Goal: Information Seeking & Learning: Check status

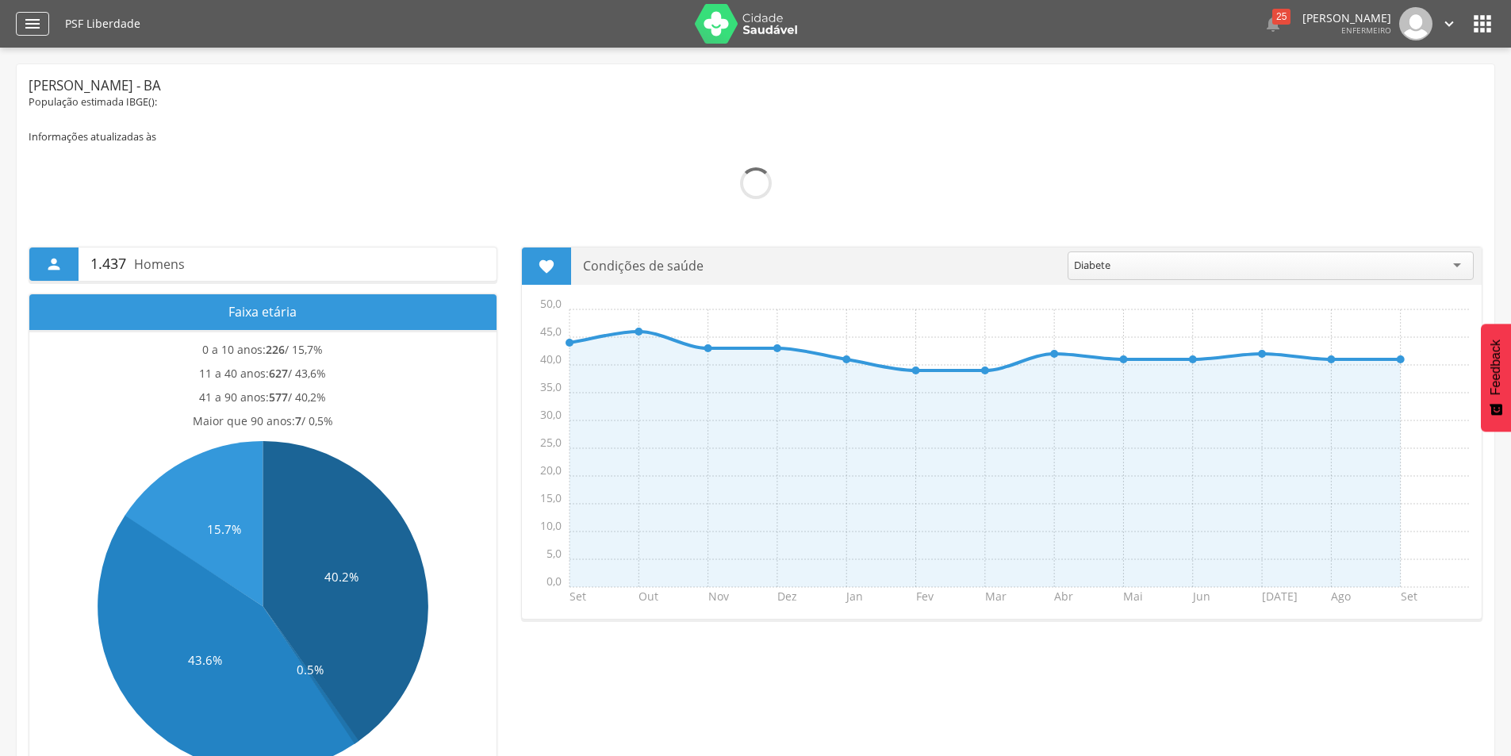
click at [34, 25] on icon "" at bounding box center [32, 23] width 19 height 19
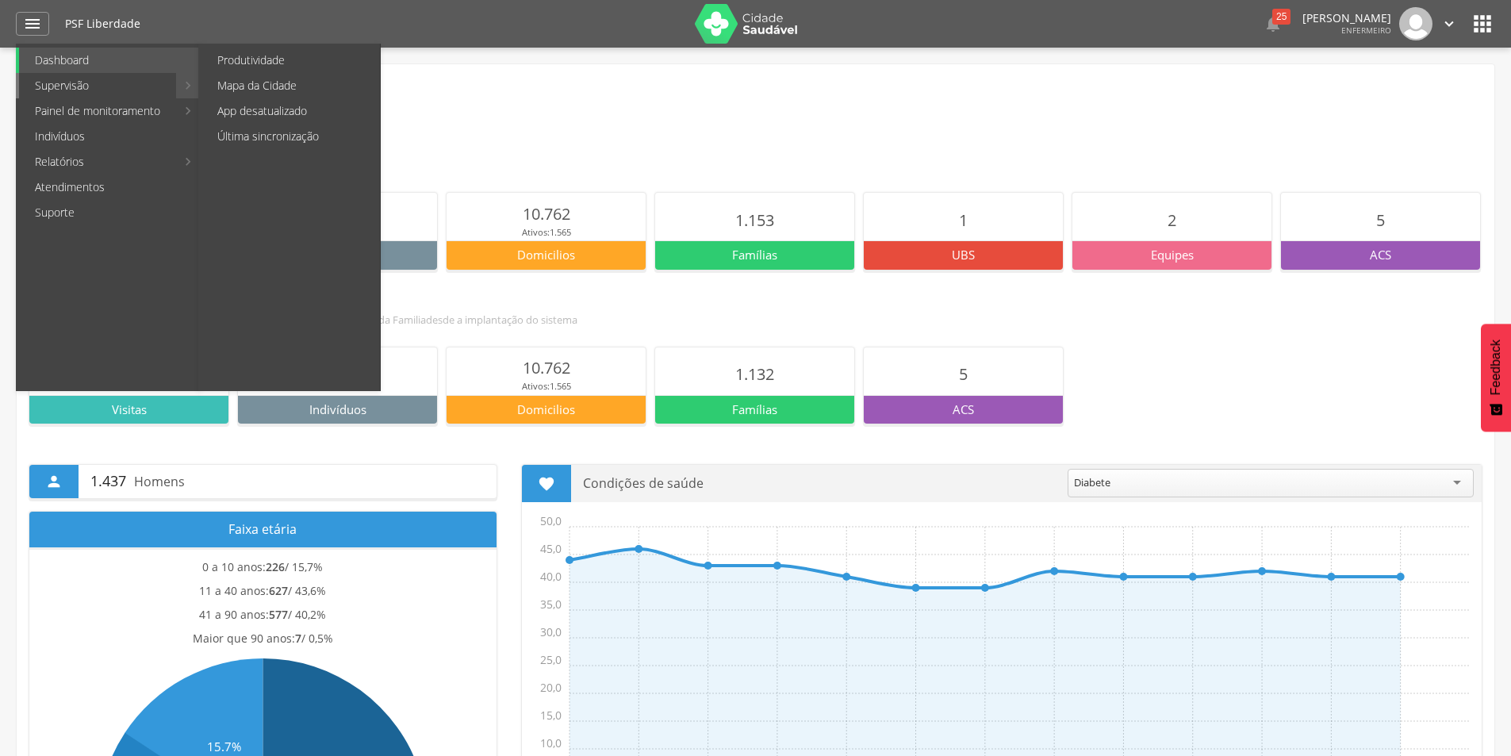
click at [71, 85] on link "Supervisão" at bounding box center [97, 85] width 157 height 25
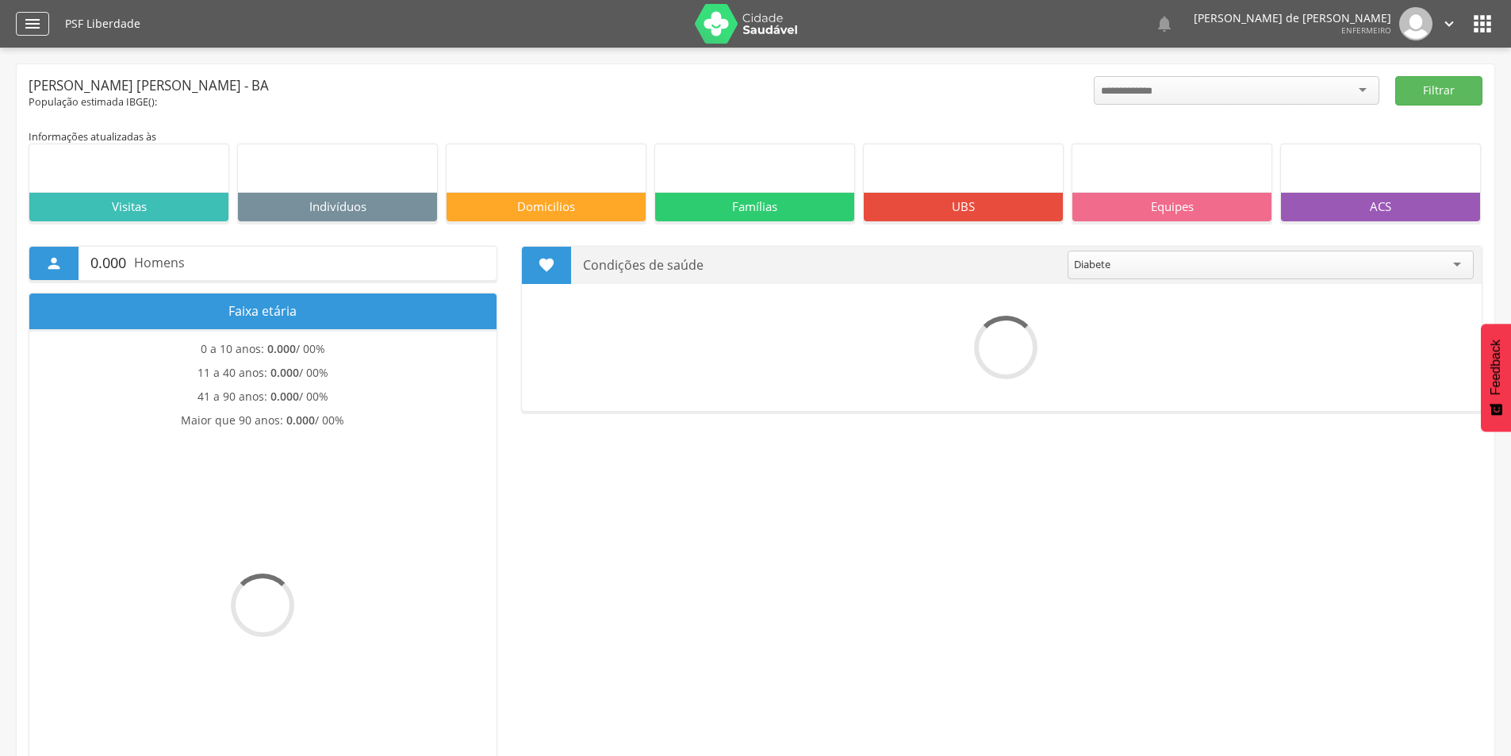
click at [37, 21] on icon "" at bounding box center [32, 23] width 19 height 19
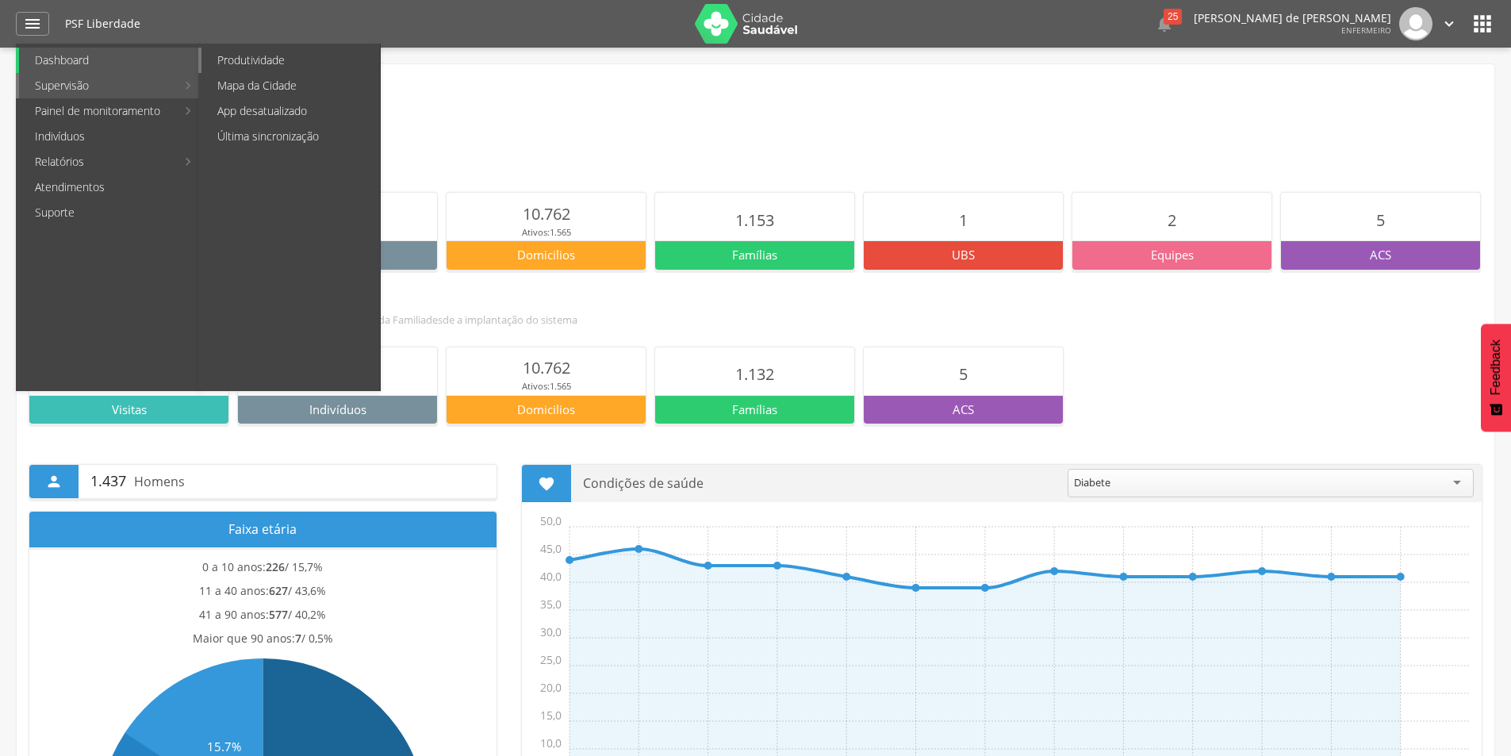
click at [246, 60] on link "Produtividade" at bounding box center [290, 60] width 178 height 25
type input "**********"
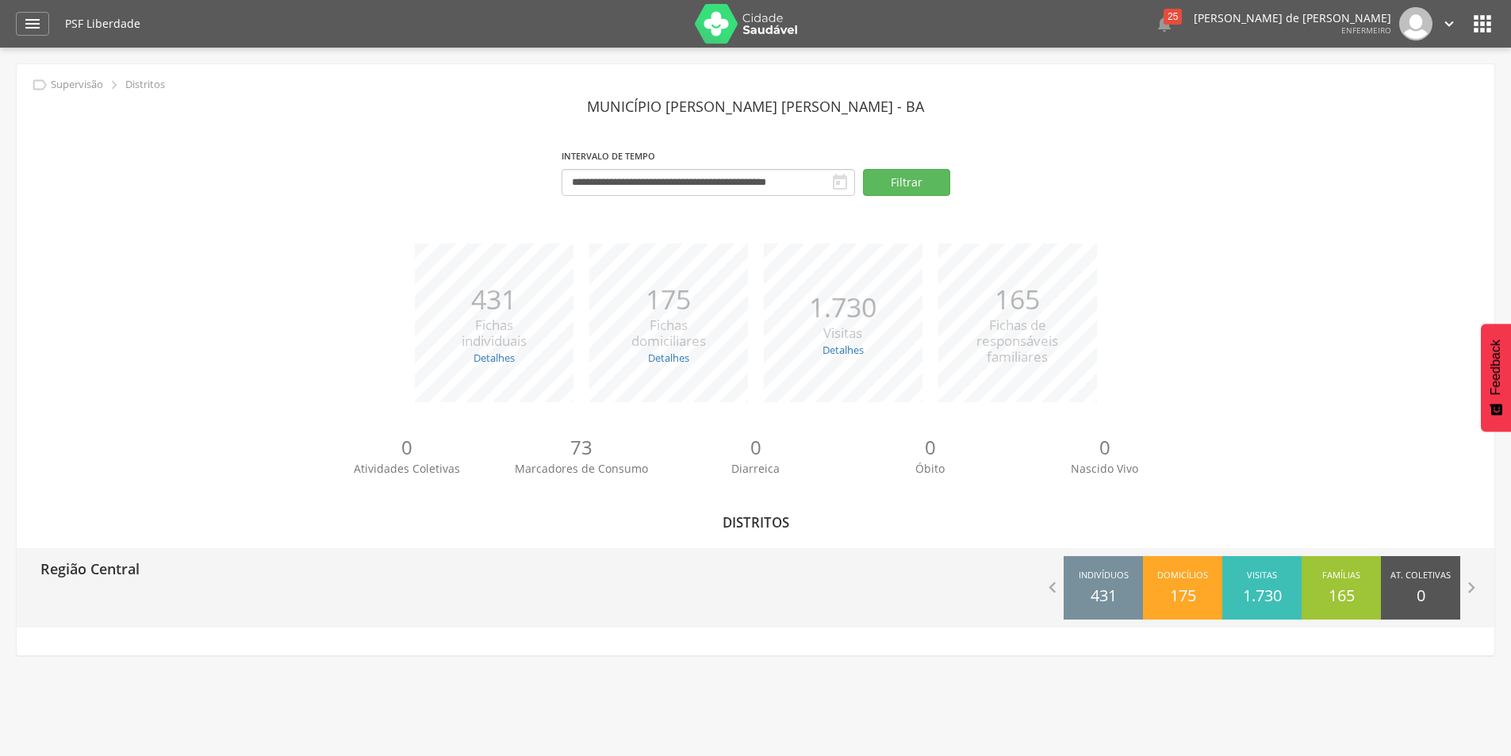
click at [123, 571] on p "Região Central" at bounding box center [89, 564] width 99 height 32
type input "**********"
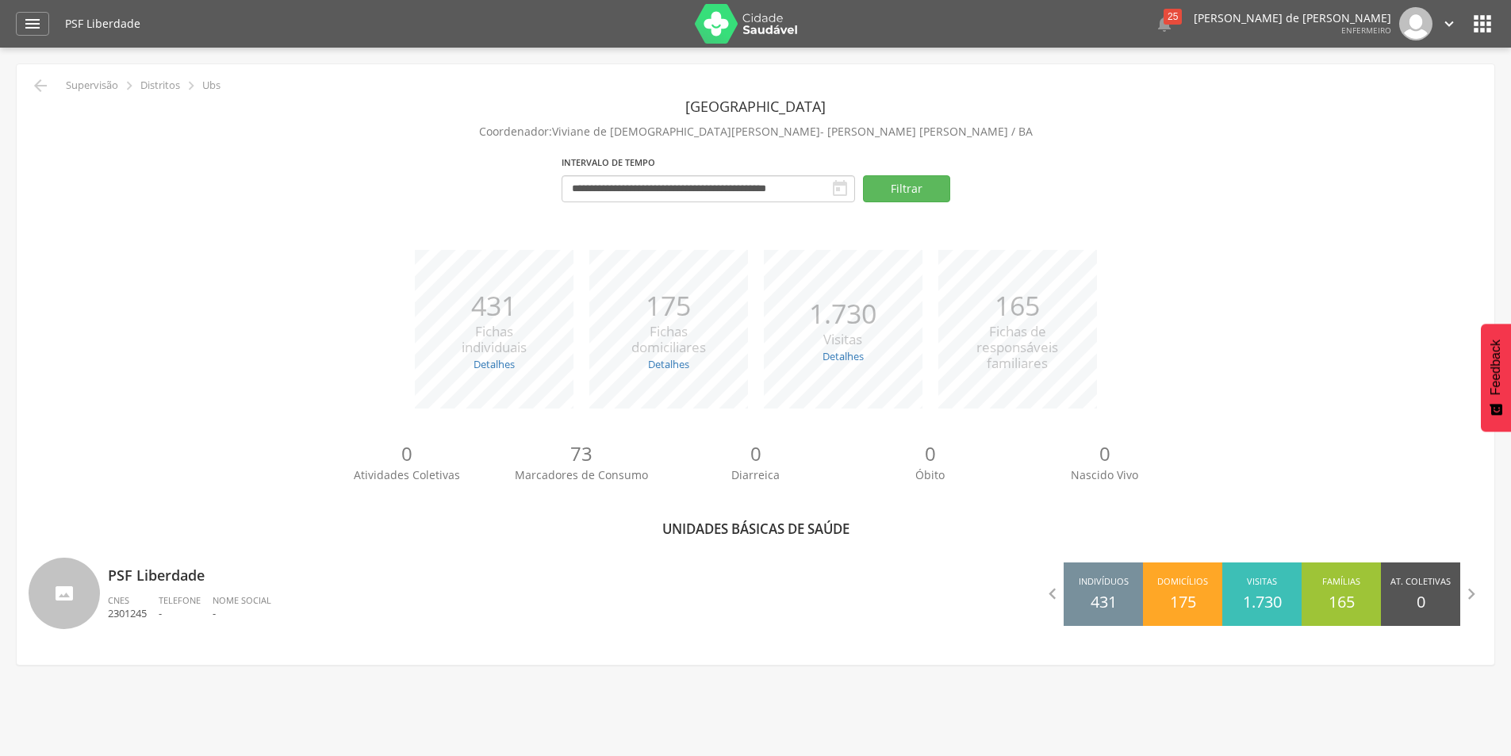
click at [123, 571] on p "PSF Liberdade" at bounding box center [426, 570] width 636 height 32
type input "**********"
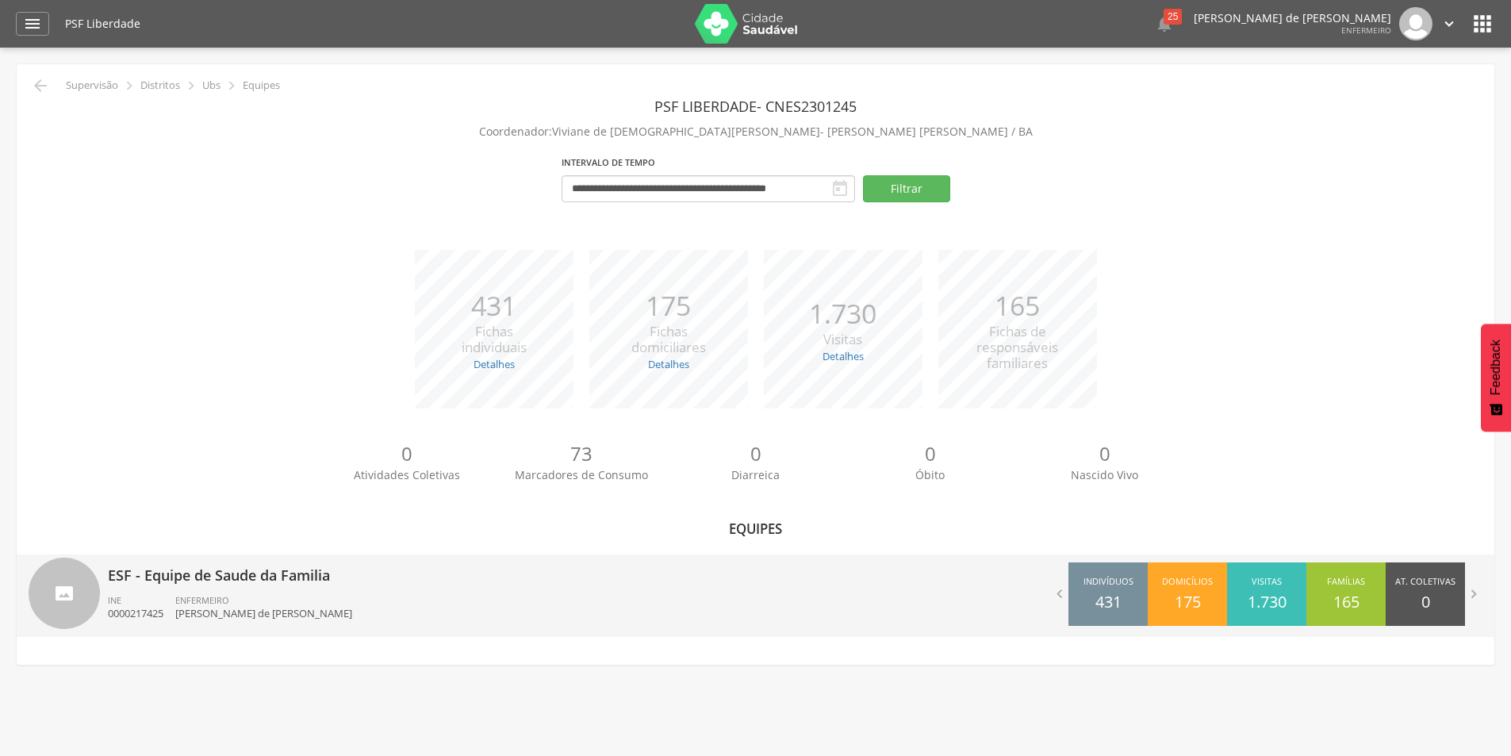
click at [122, 573] on p "ESF - Equipe de Saude da Familia" at bounding box center [426, 570] width 636 height 32
type input "**********"
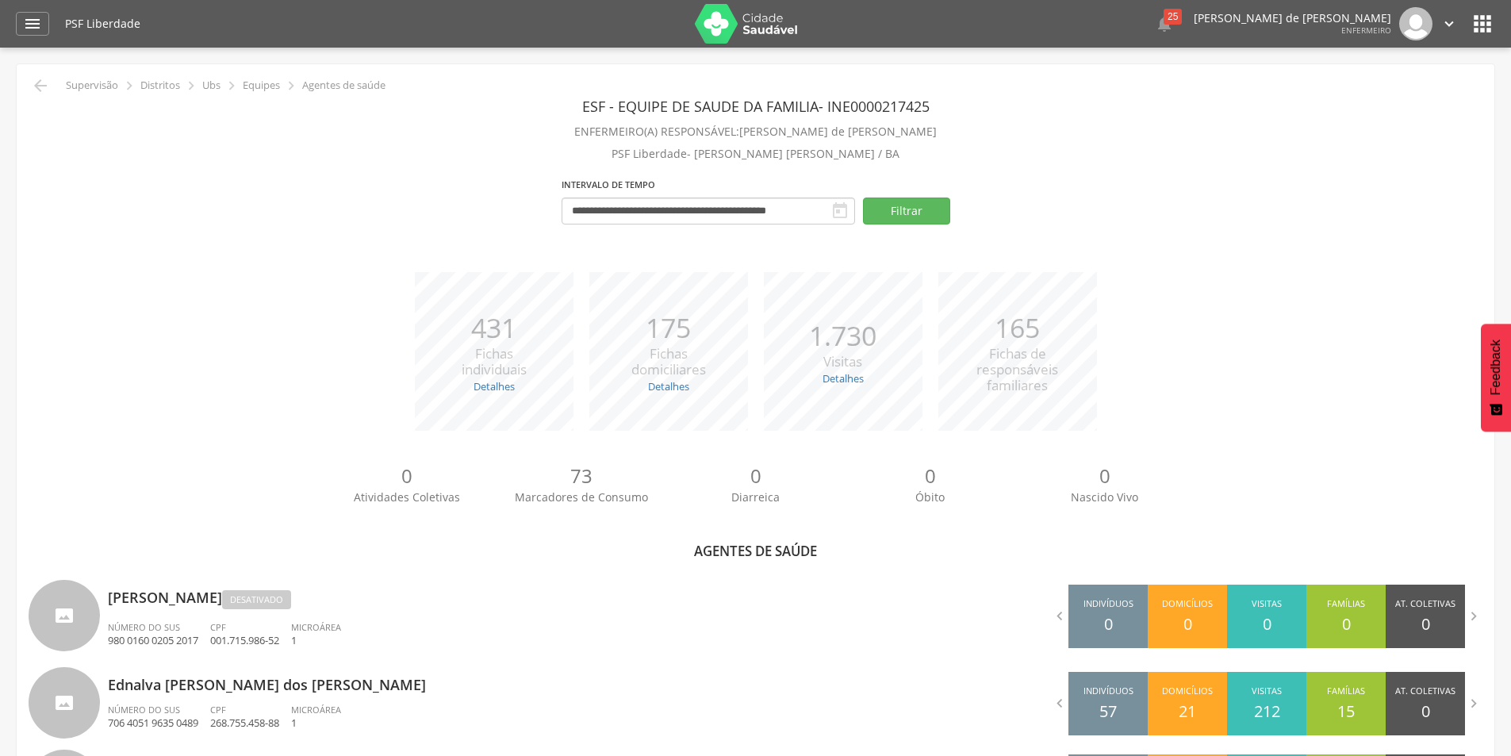
scroll to position [397, 0]
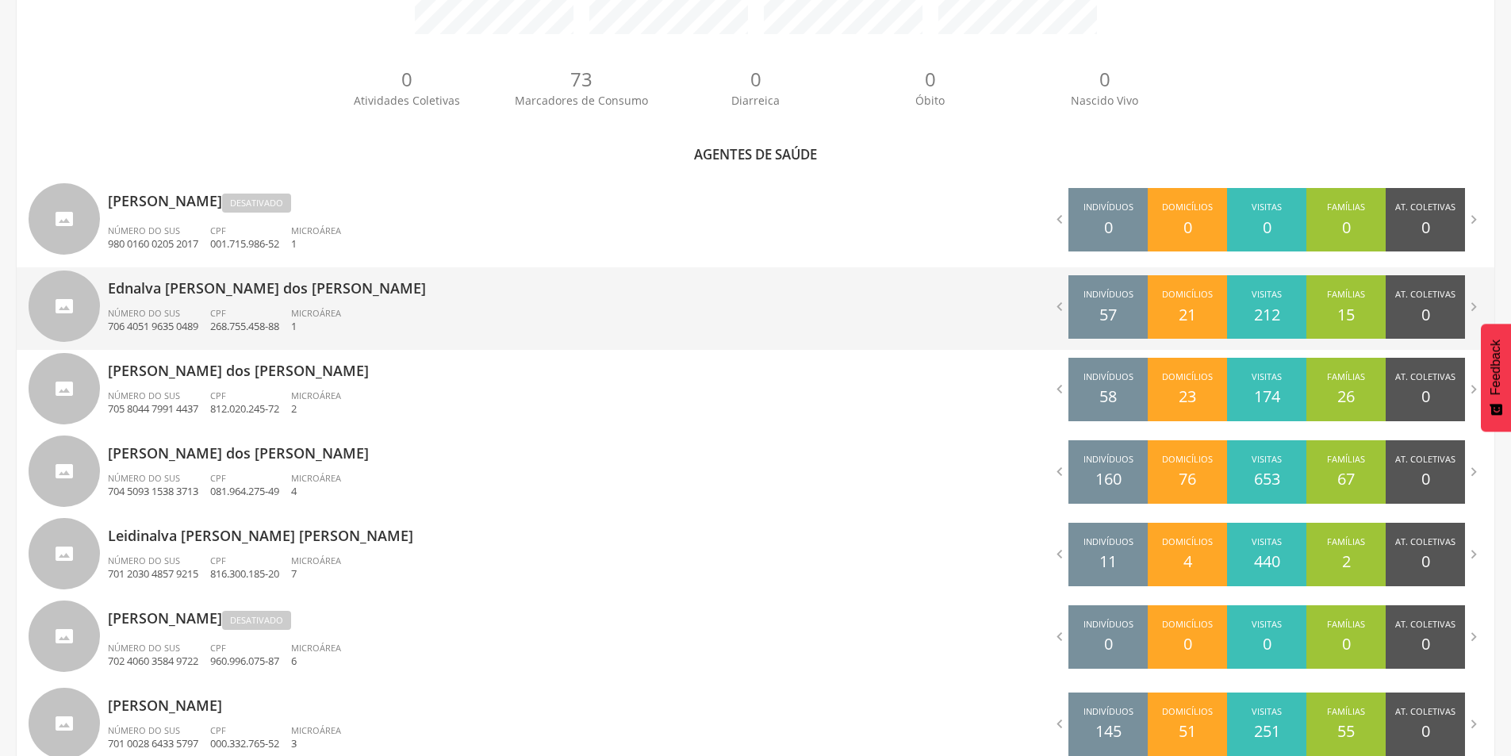
click at [182, 299] on div "Ednalva [PERSON_NAME] dos [PERSON_NAME] Número do SUS 706 4051 9635 0489 CPF 26…" at bounding box center [426, 308] width 636 height 82
type input "**********"
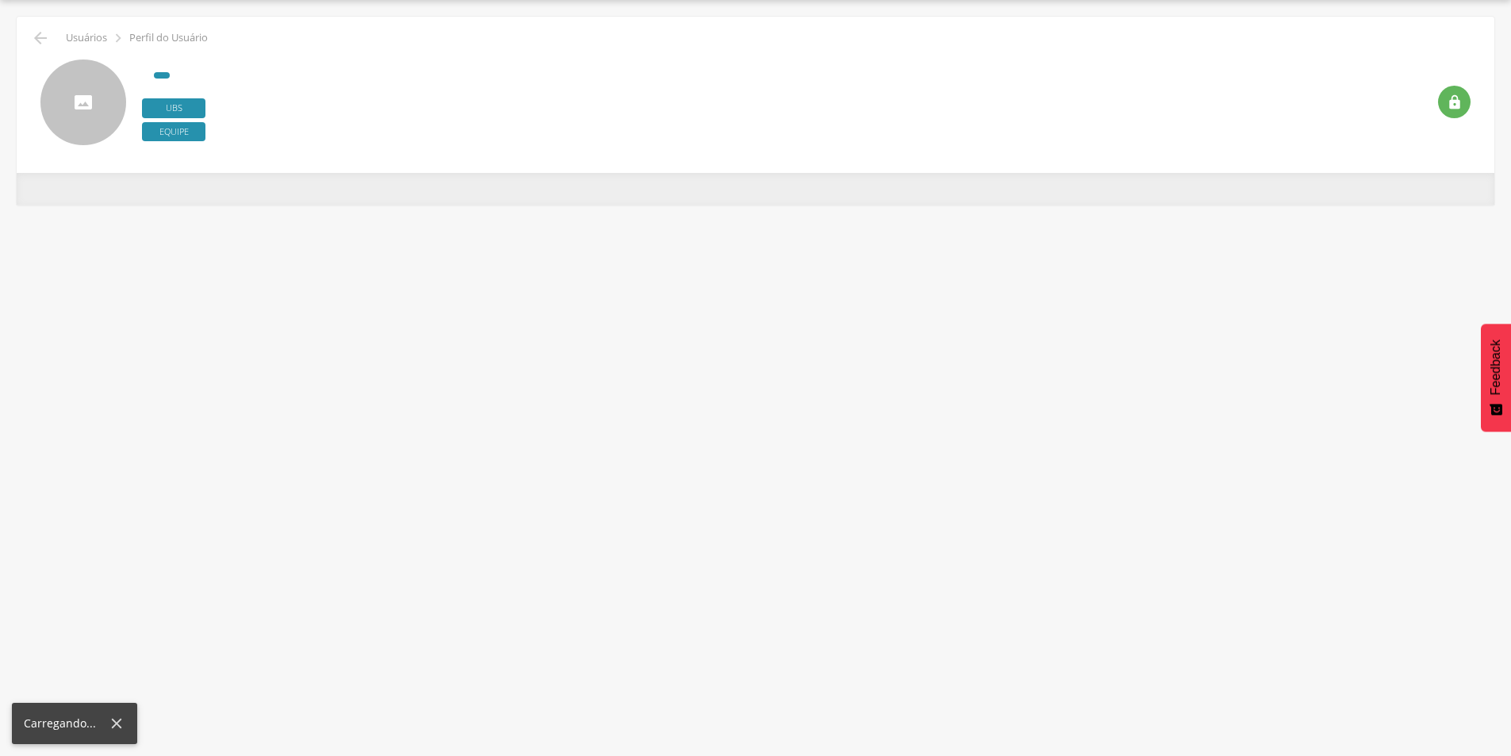
scroll to position [48, 0]
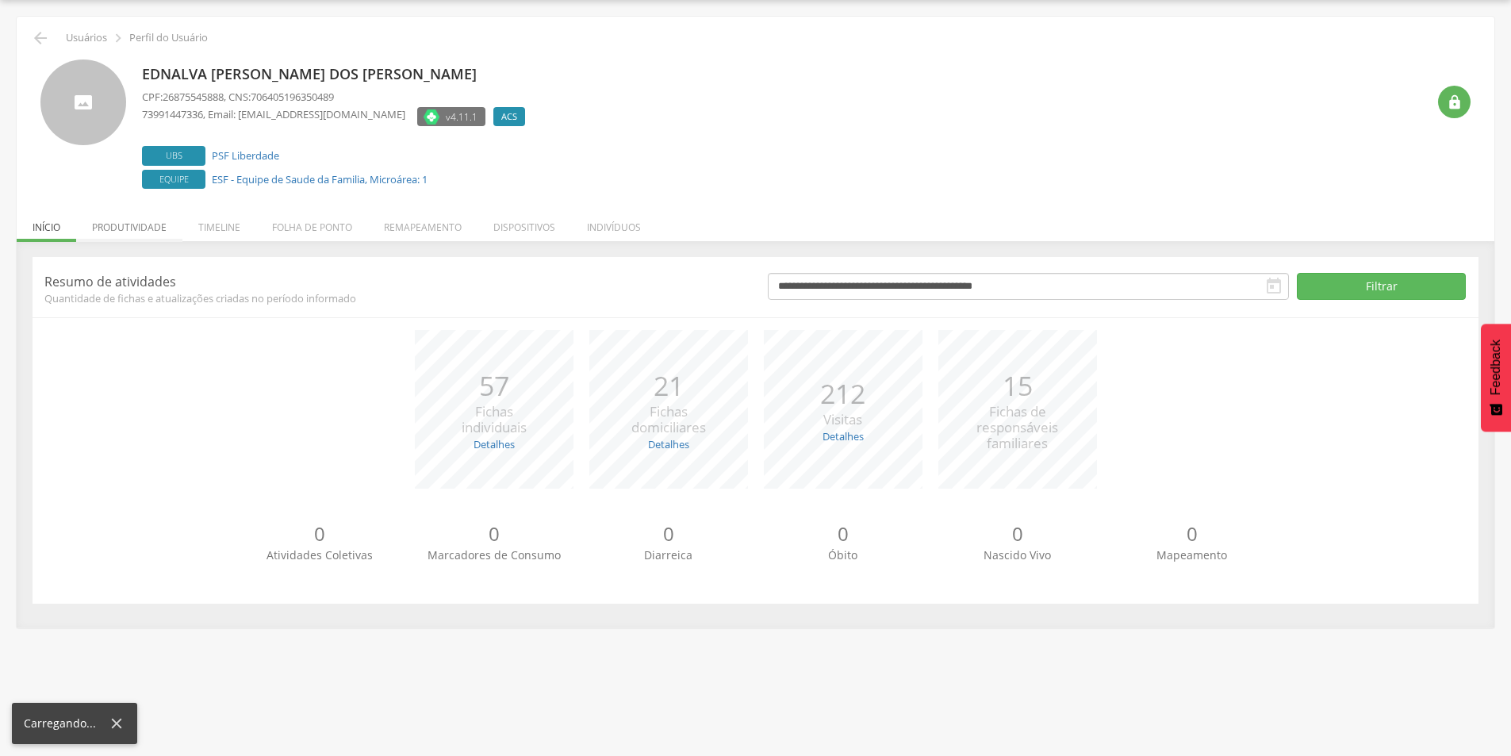
click at [136, 224] on li "Produtividade" at bounding box center [129, 223] width 106 height 37
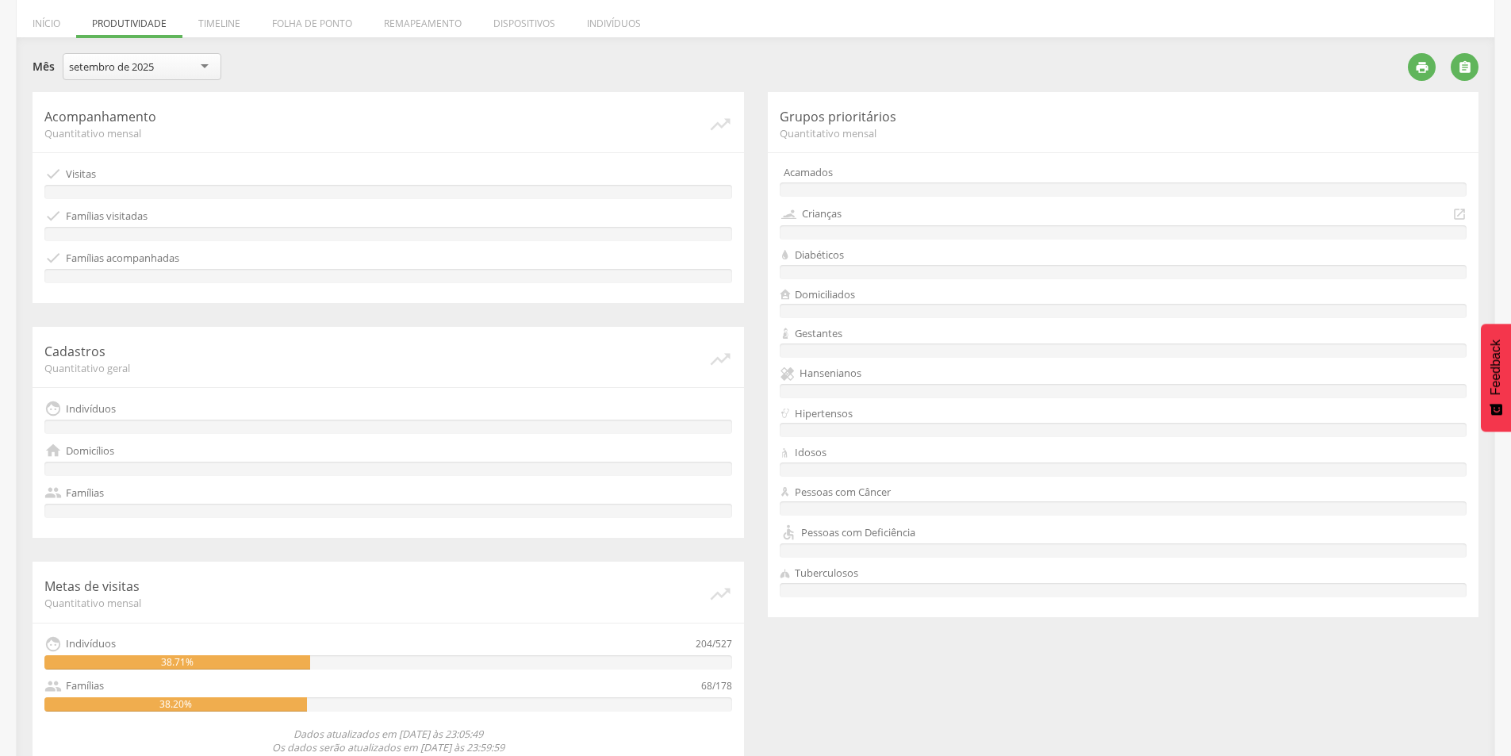
scroll to position [279, 0]
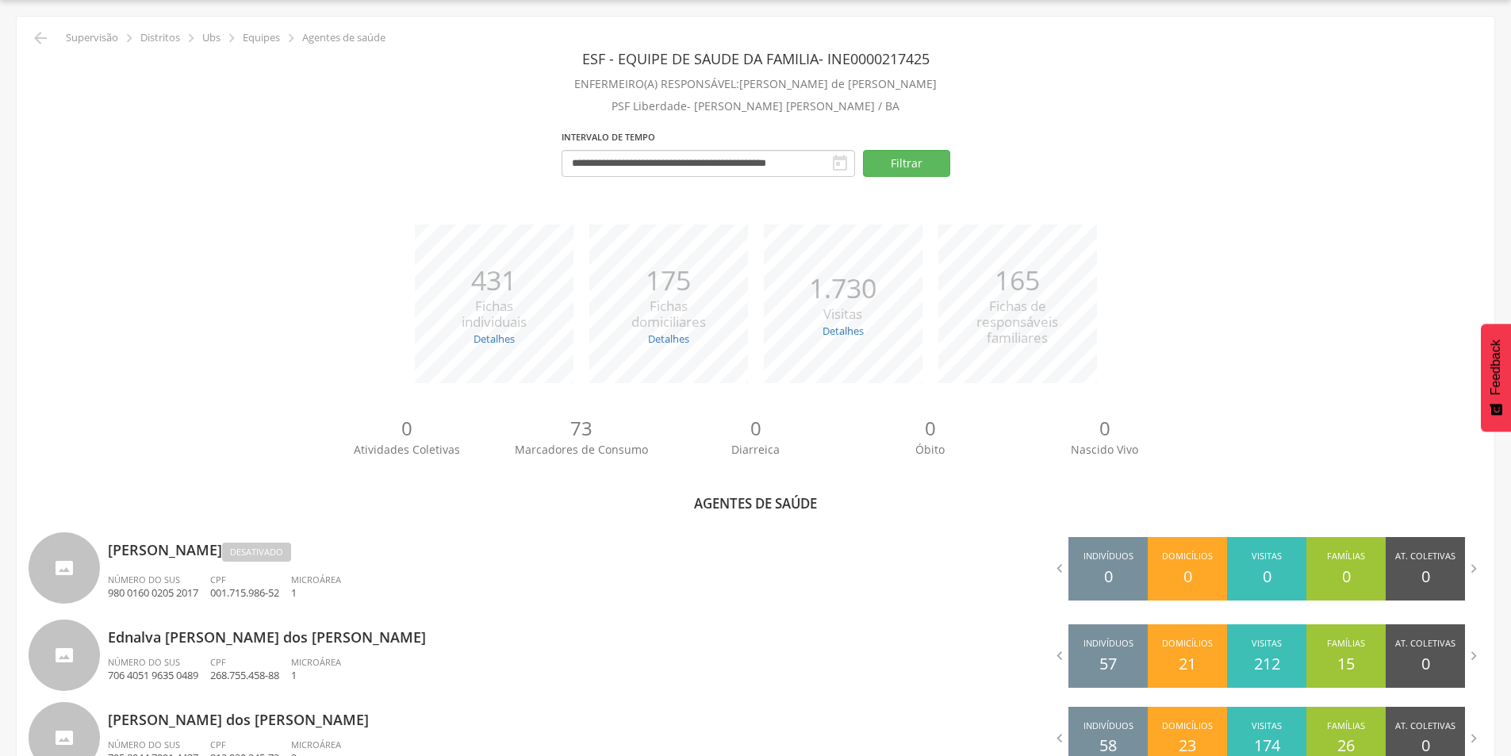
scroll to position [397, 0]
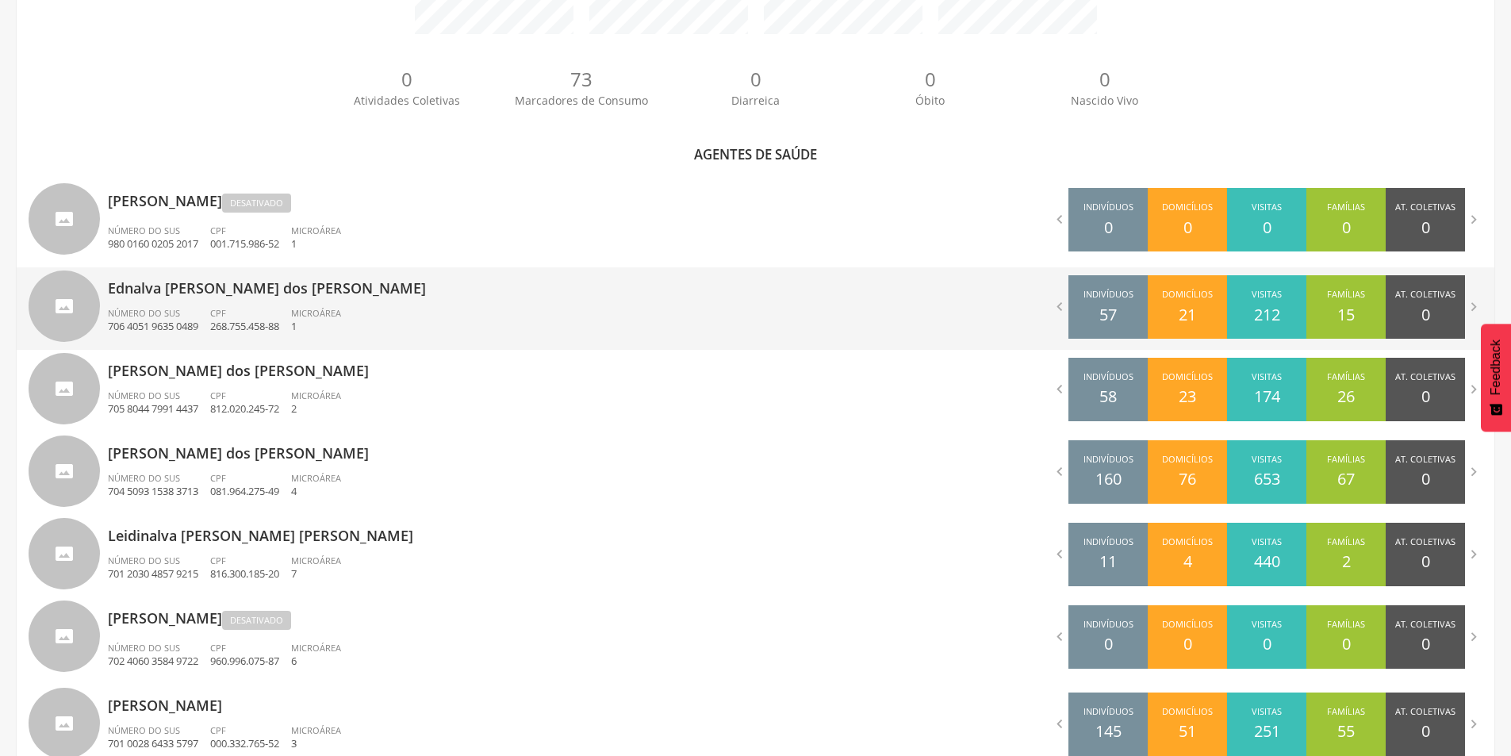
click at [195, 297] on p "Ednalva [PERSON_NAME] dos [PERSON_NAME]" at bounding box center [426, 283] width 636 height 32
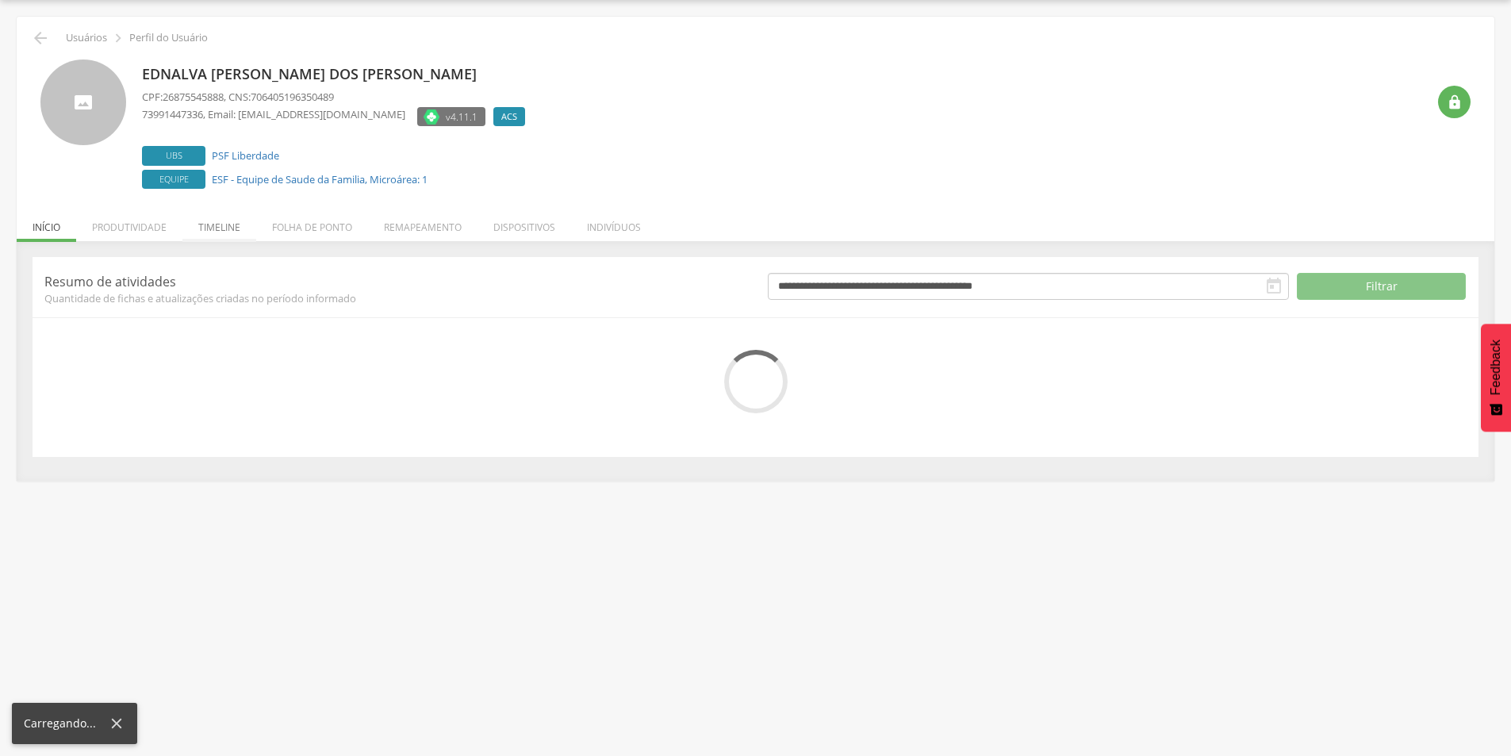
click at [216, 230] on li "Timeline" at bounding box center [219, 223] width 74 height 37
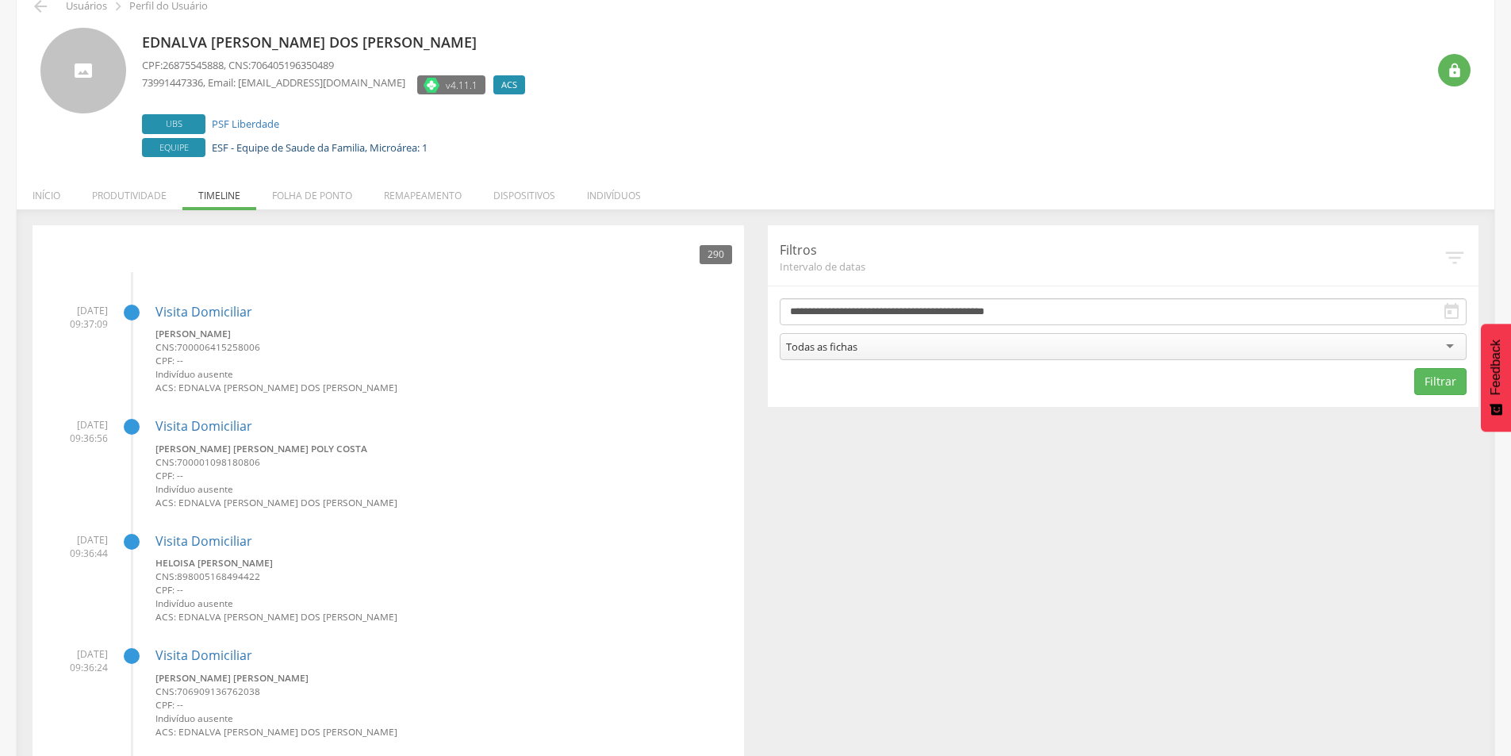
scroll to position [0, 0]
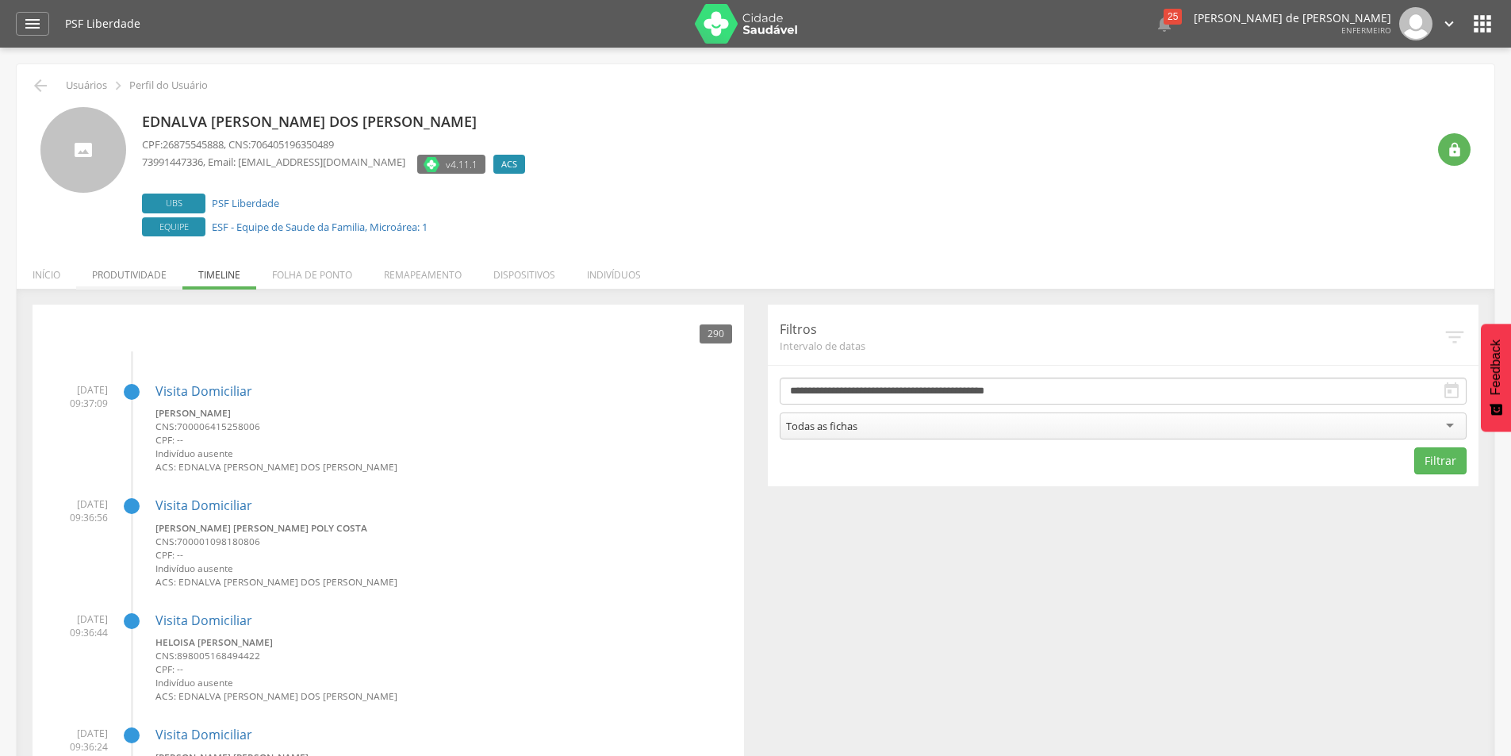
click at [149, 273] on li "Produtividade" at bounding box center [129, 270] width 106 height 37
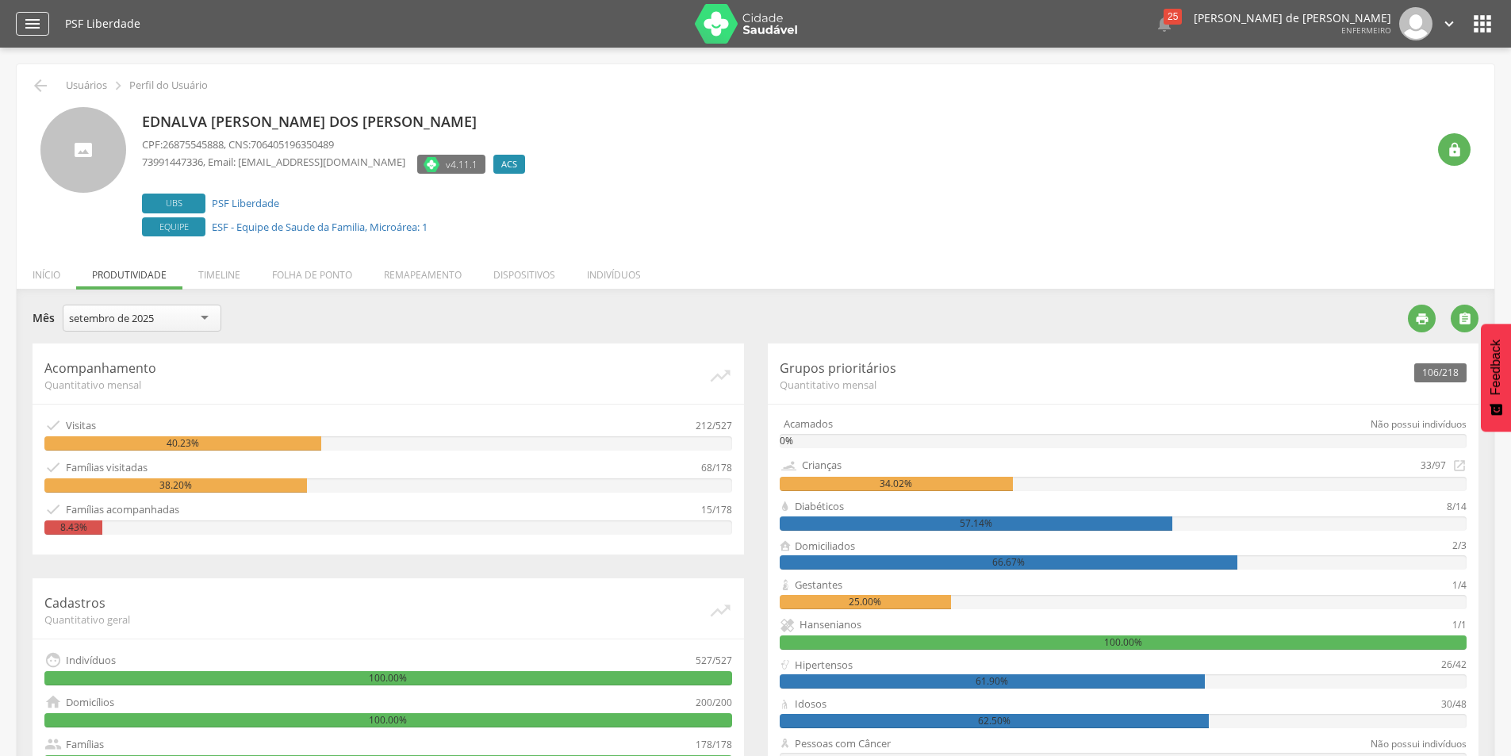
click at [27, 21] on icon "" at bounding box center [32, 23] width 19 height 19
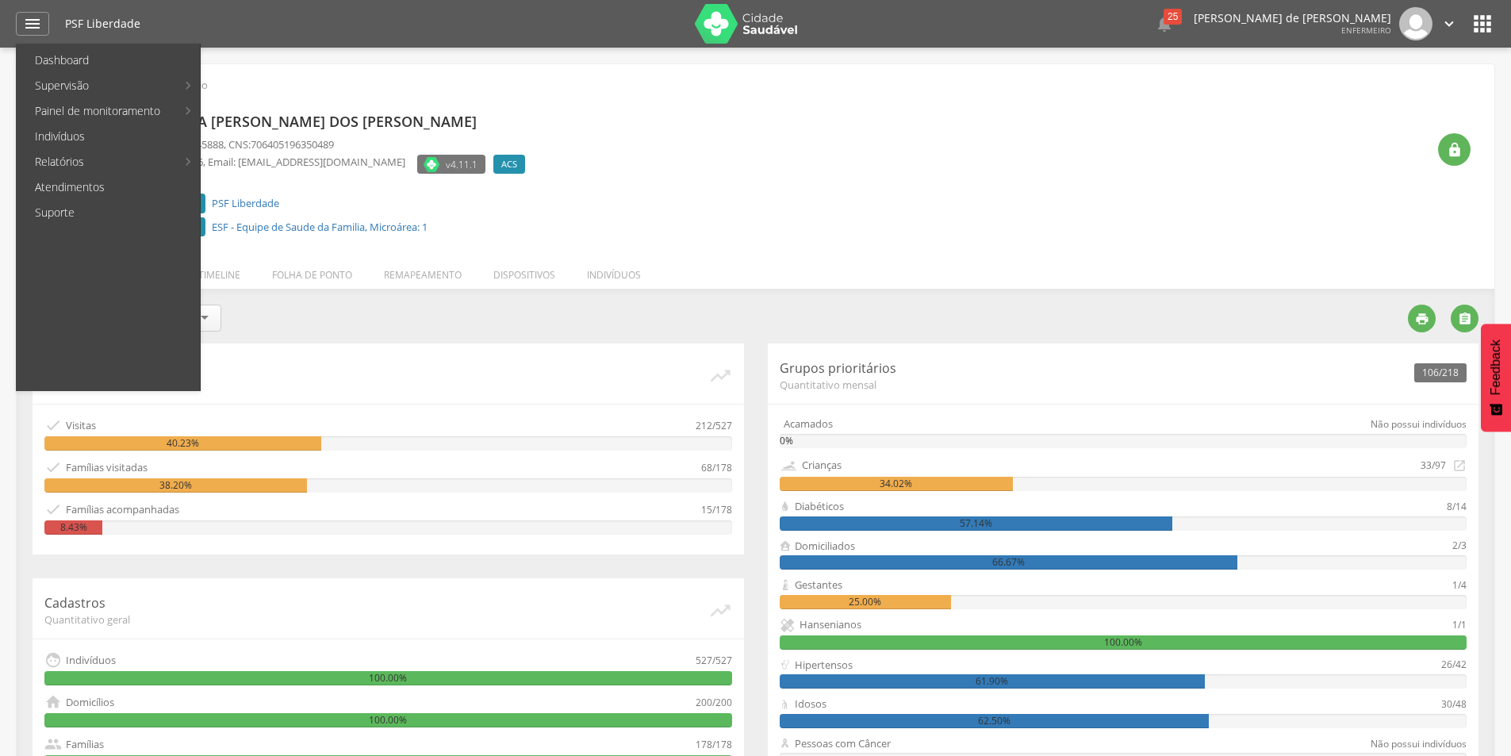
click at [429, 98] on div "Ednalva [PERSON_NAME] dos [PERSON_NAME] CPF: 26875545888 , CNS: 706405196350489…" at bounding box center [756, 167] width 1454 height 145
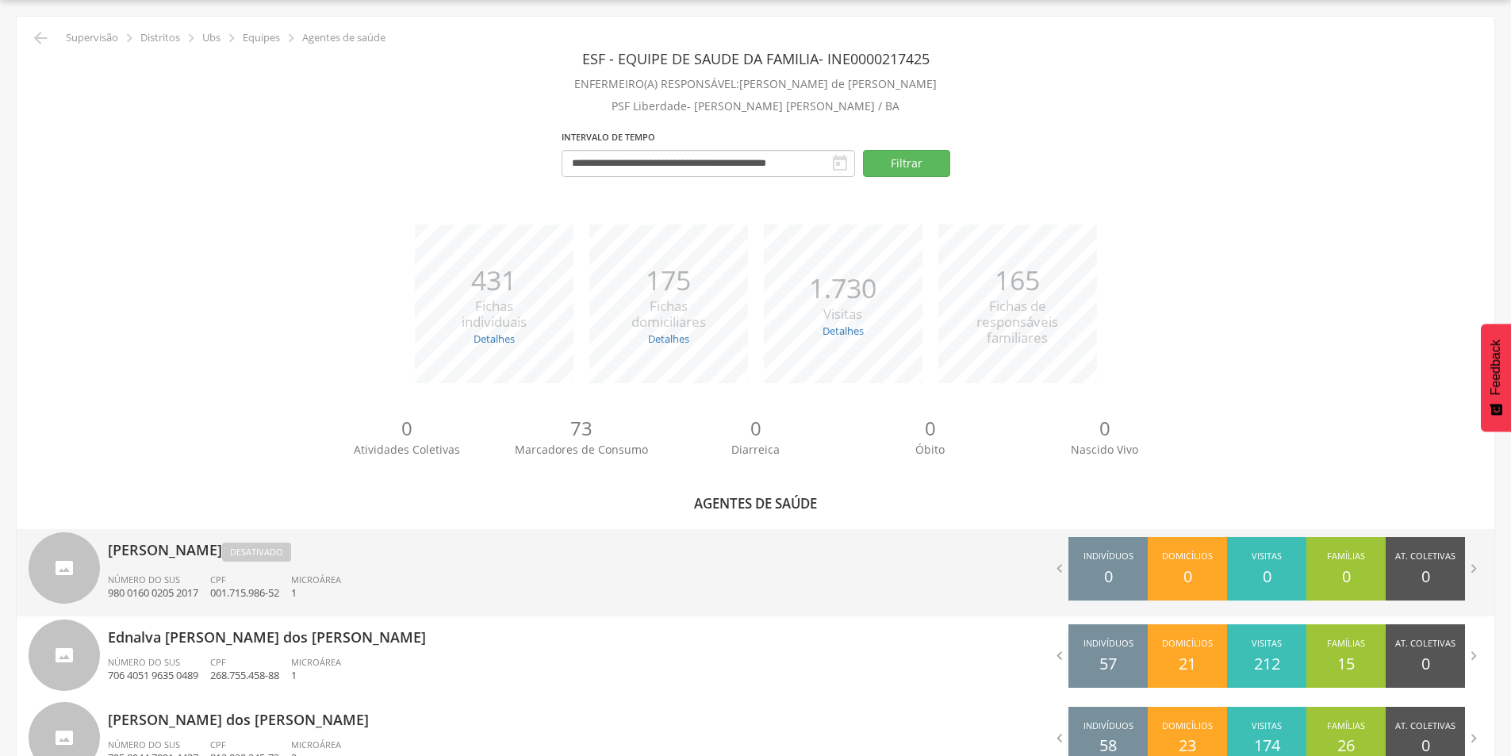
scroll to position [286, 0]
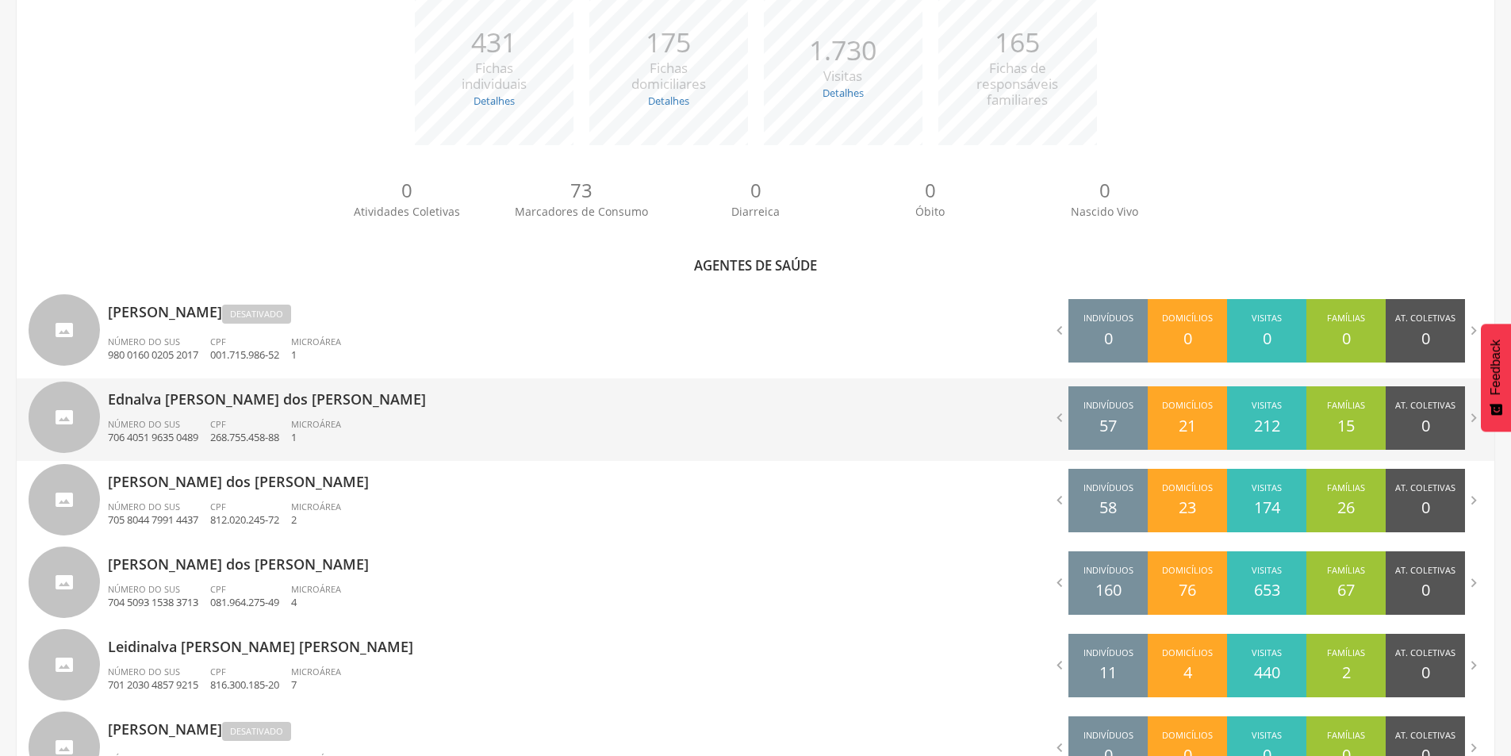
click at [181, 402] on p "Ednalva [PERSON_NAME] dos [PERSON_NAME]" at bounding box center [426, 394] width 636 height 32
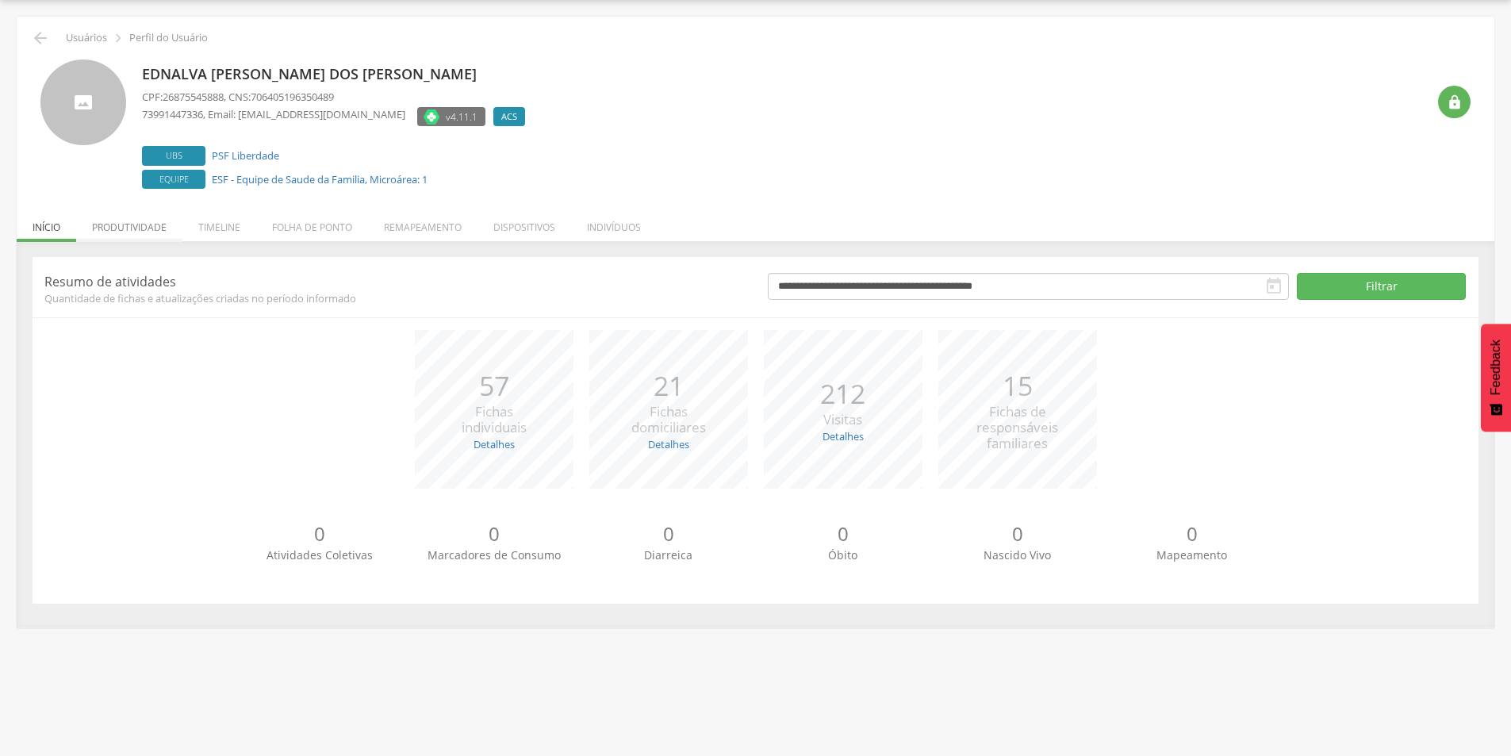
click at [144, 231] on li "Produtividade" at bounding box center [129, 223] width 106 height 37
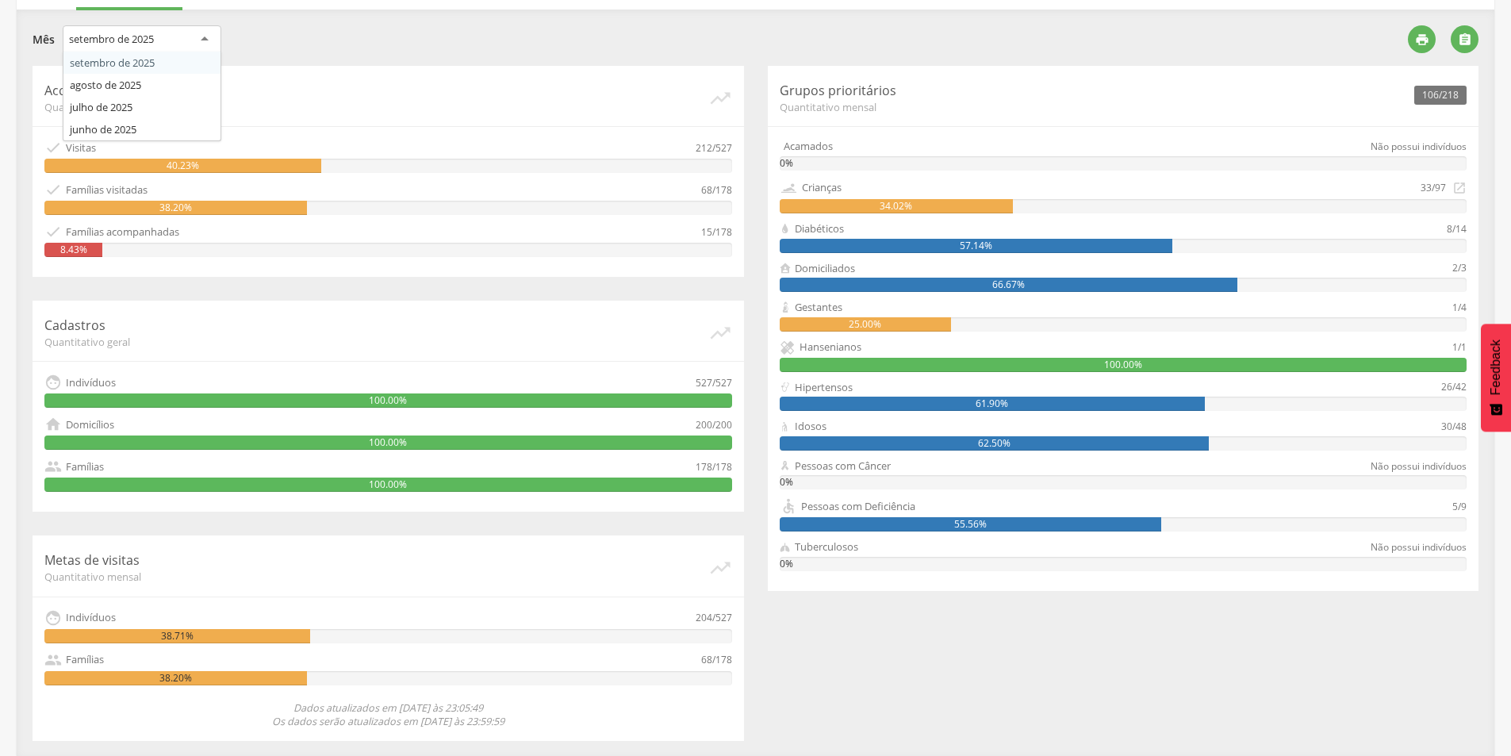
click at [209, 36] on div "setembro de 2025" at bounding box center [142, 39] width 159 height 29
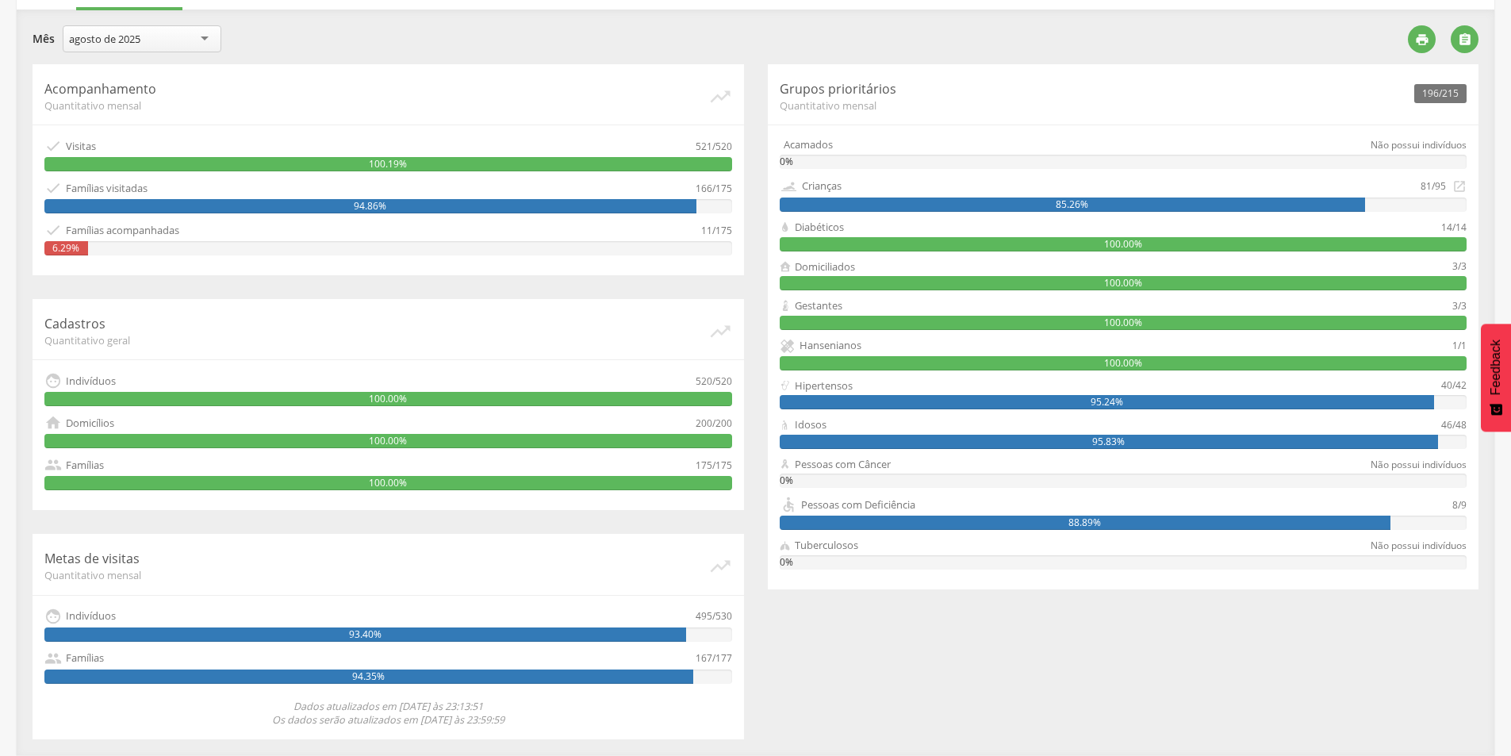
click at [205, 40] on div "agosto de 2025" at bounding box center [142, 38] width 159 height 27
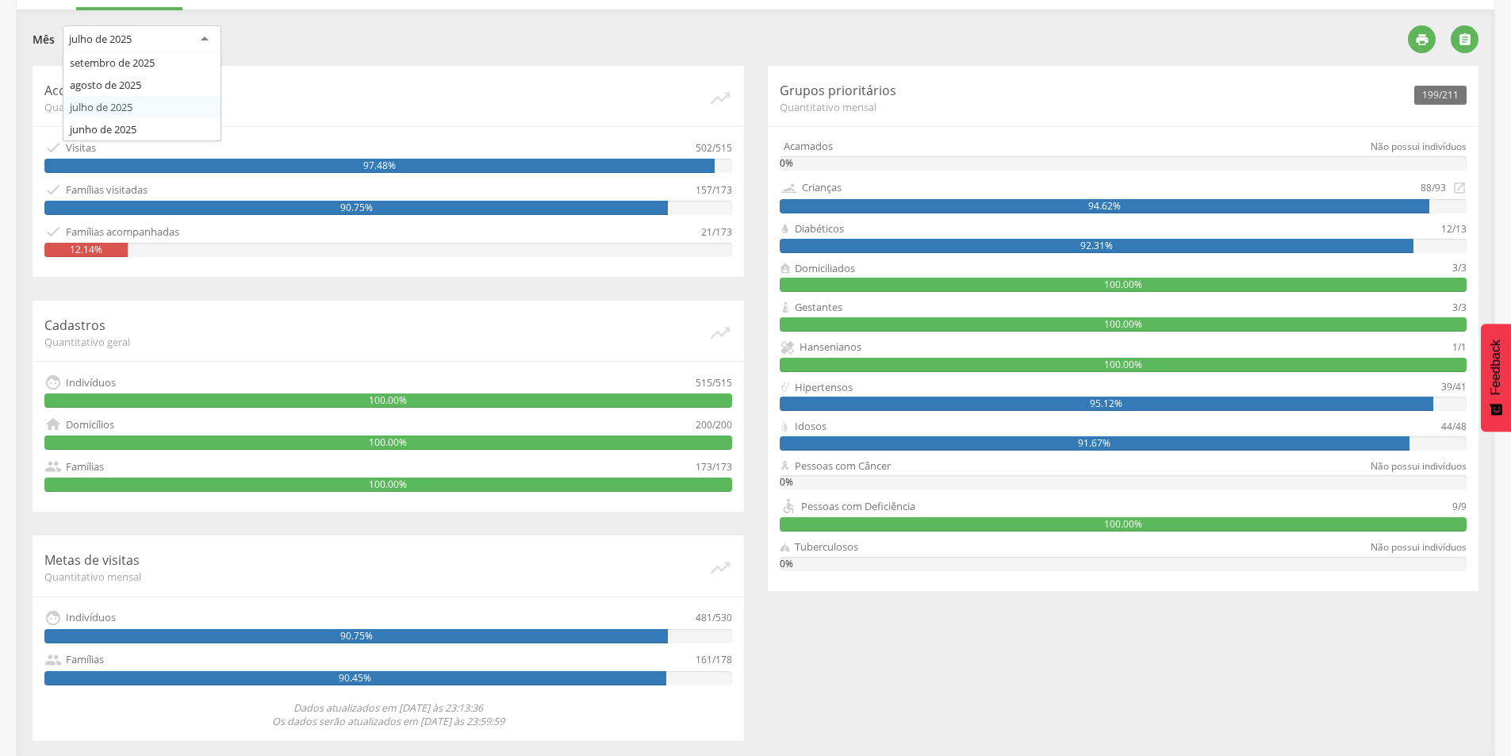
click at [207, 40] on div "julho de 2025" at bounding box center [142, 39] width 159 height 29
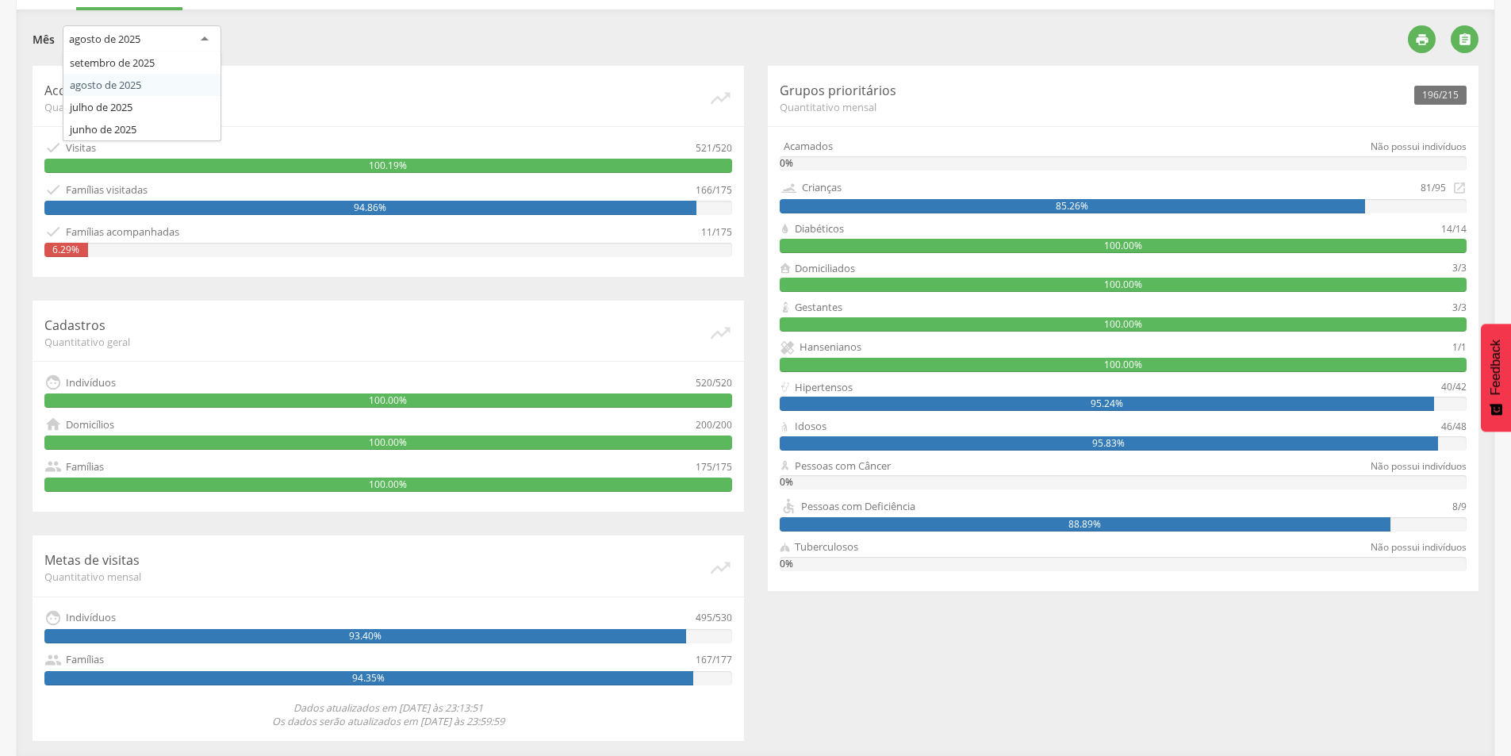
click at [209, 41] on div "agosto de 2025" at bounding box center [142, 39] width 159 height 29
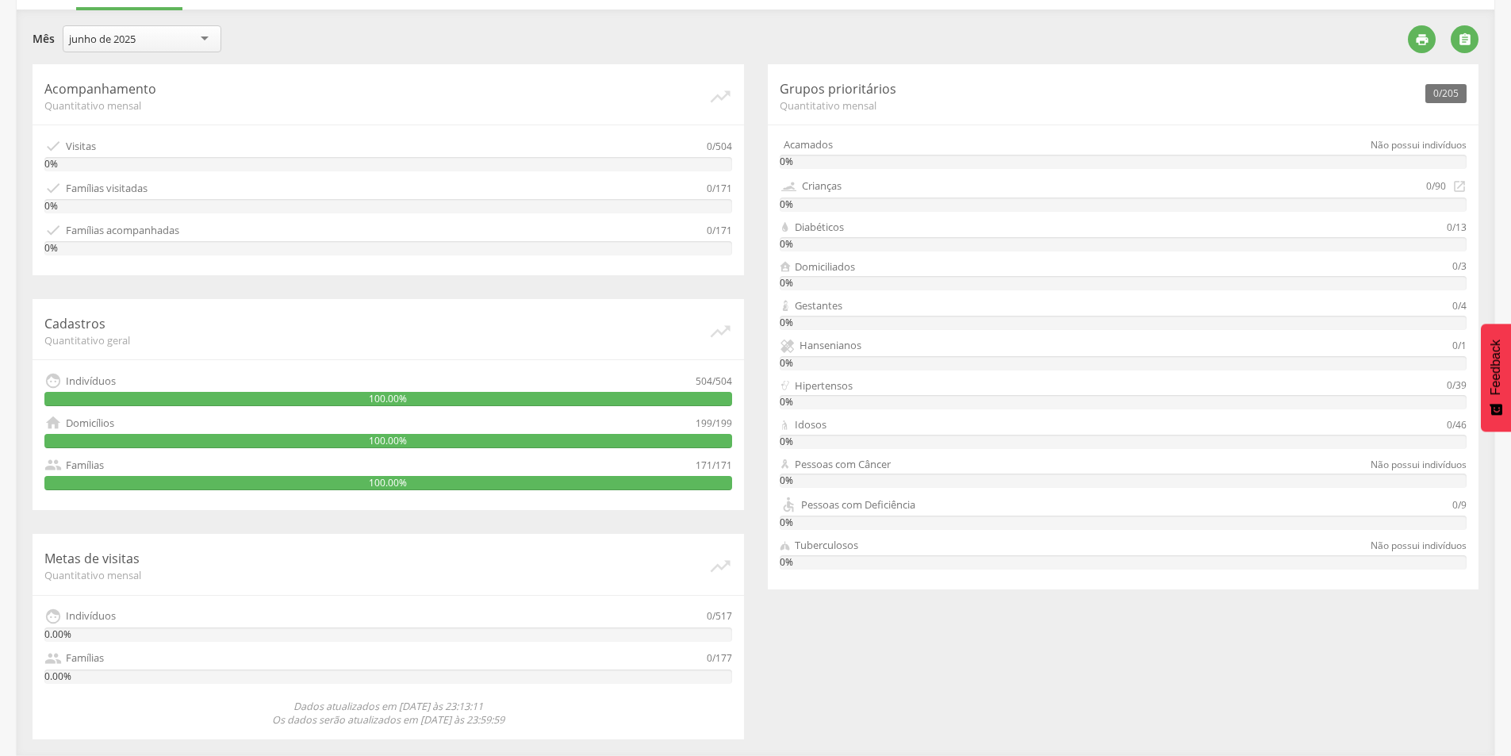
click at [203, 40] on div "junho de 2025" at bounding box center [142, 38] width 159 height 27
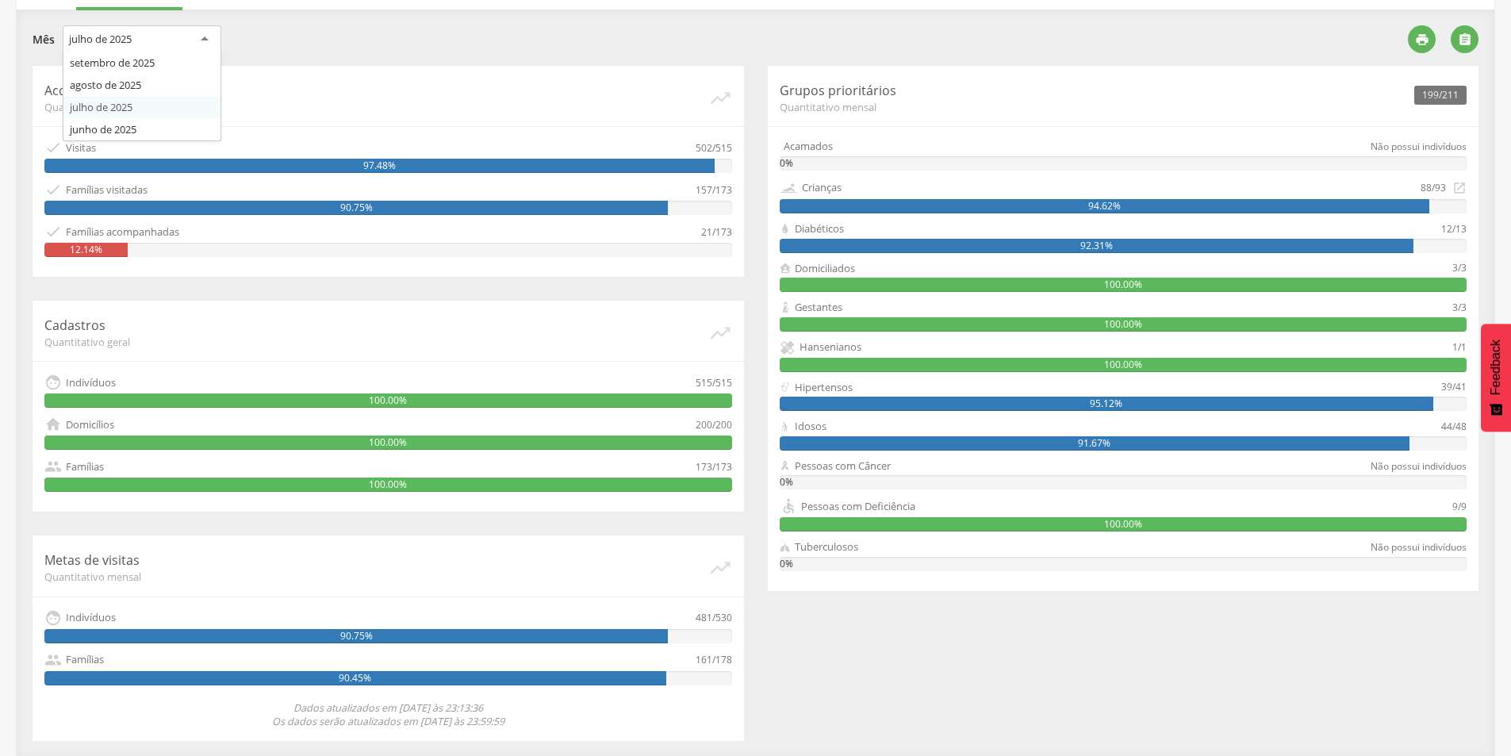
click at [206, 37] on div "julho de 2025" at bounding box center [142, 39] width 159 height 29
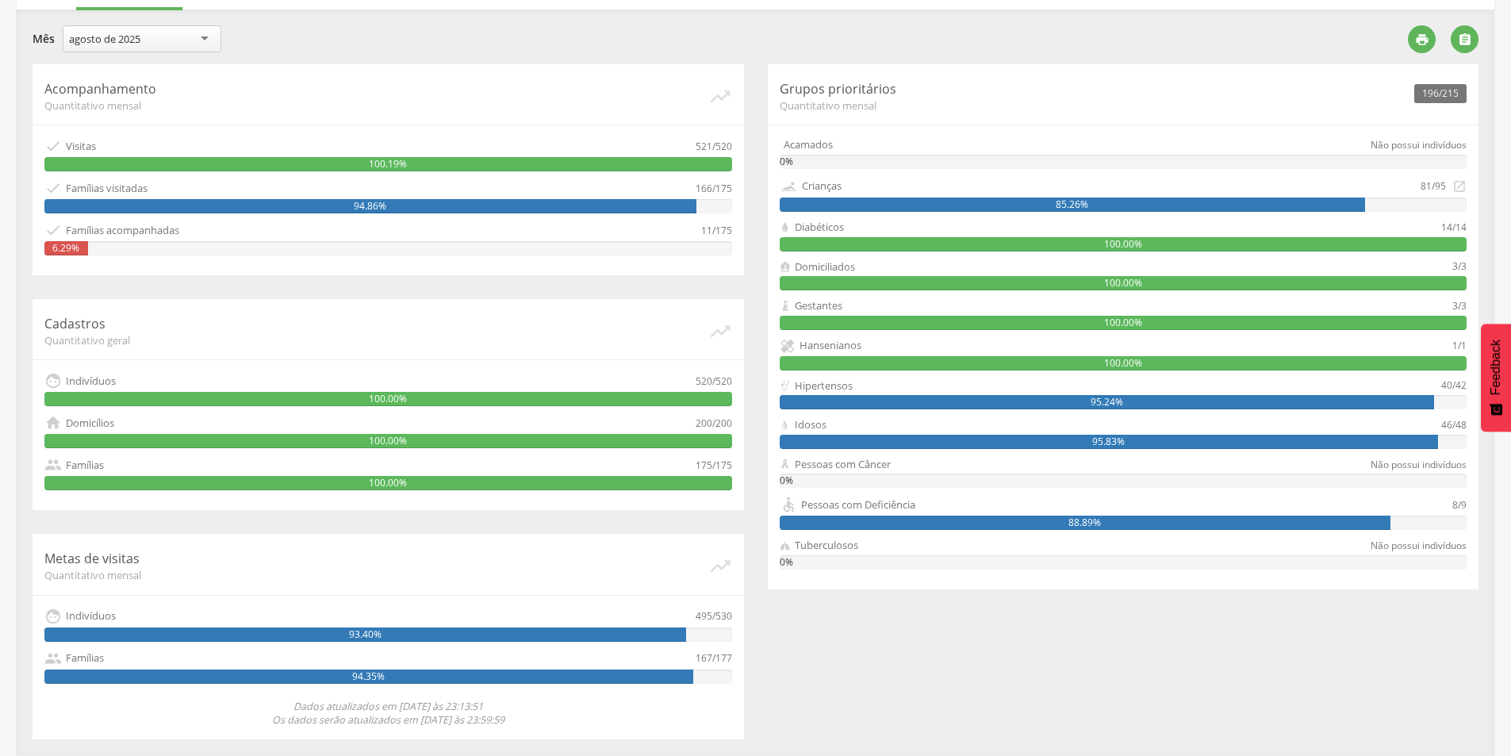
click at [207, 36] on div "agosto de 2025" at bounding box center [142, 38] width 159 height 27
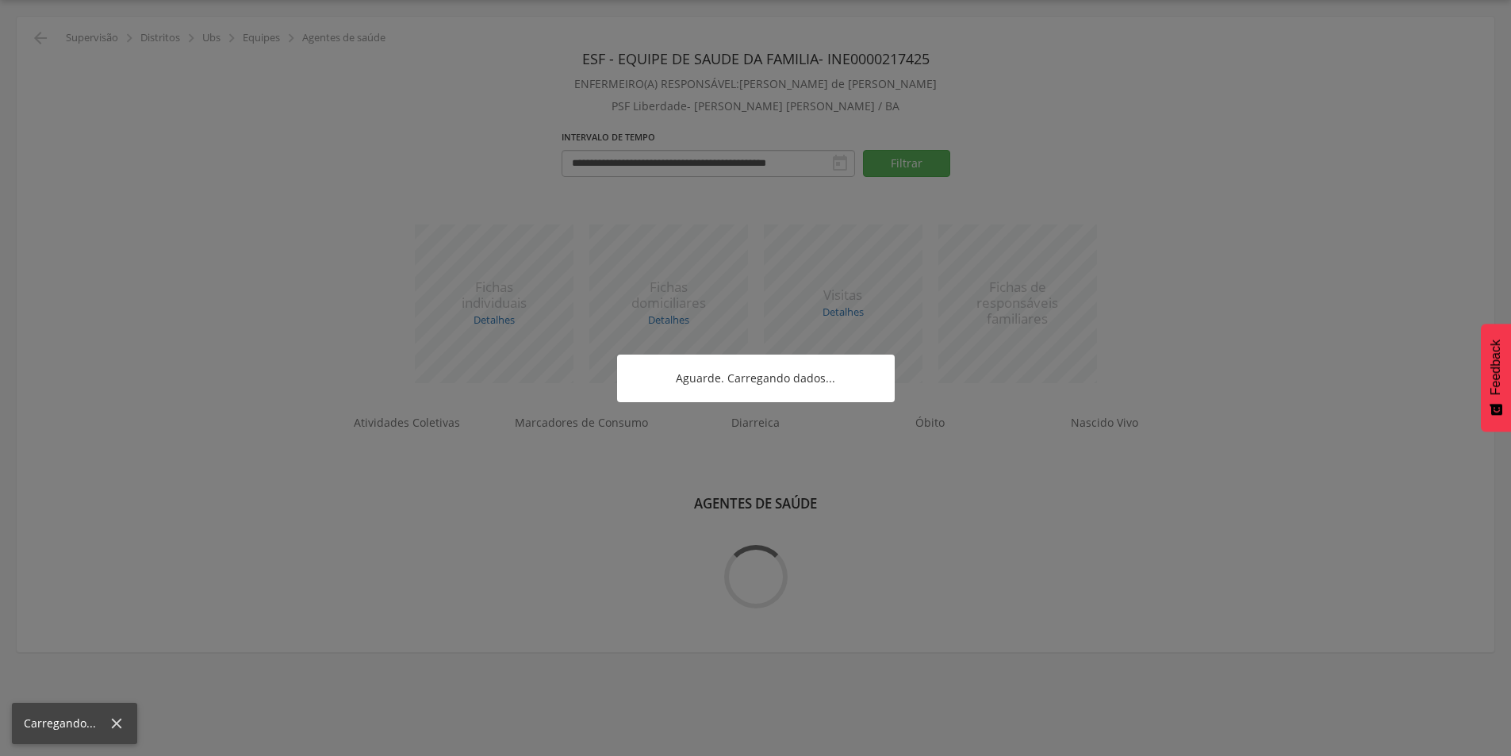
scroll to position [279, 0]
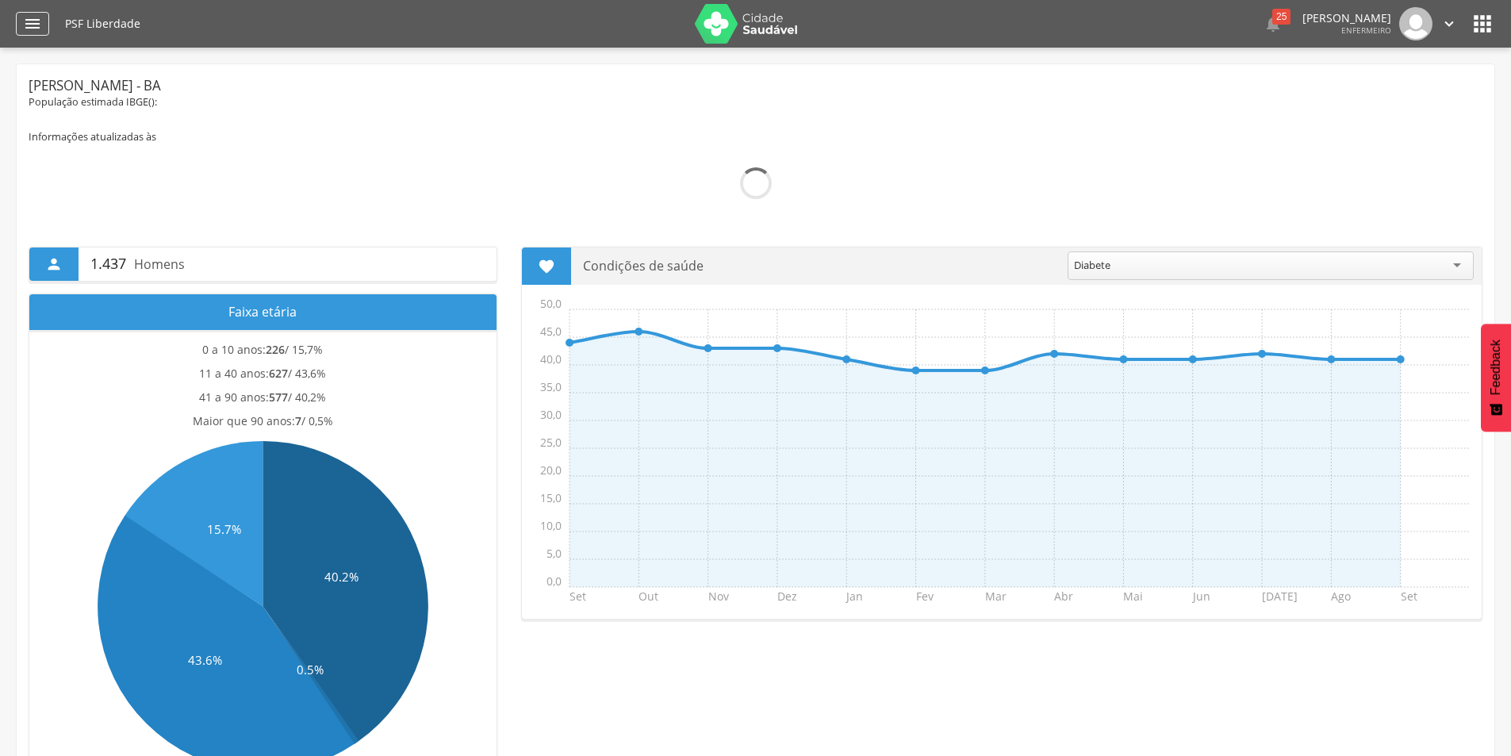
click at [30, 23] on icon "" at bounding box center [32, 23] width 19 height 19
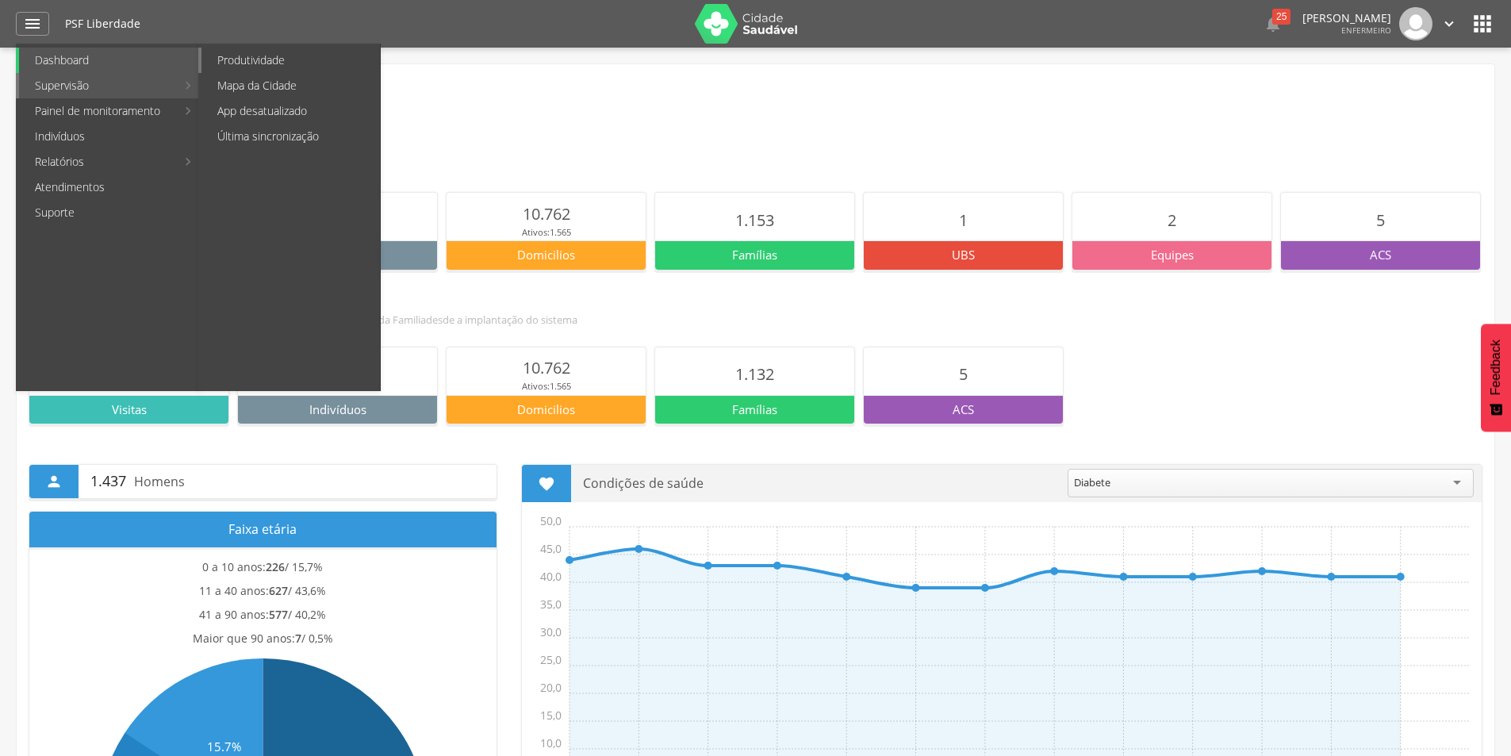
click at [260, 59] on link "Produtividade" at bounding box center [290, 60] width 178 height 25
type input "**********"
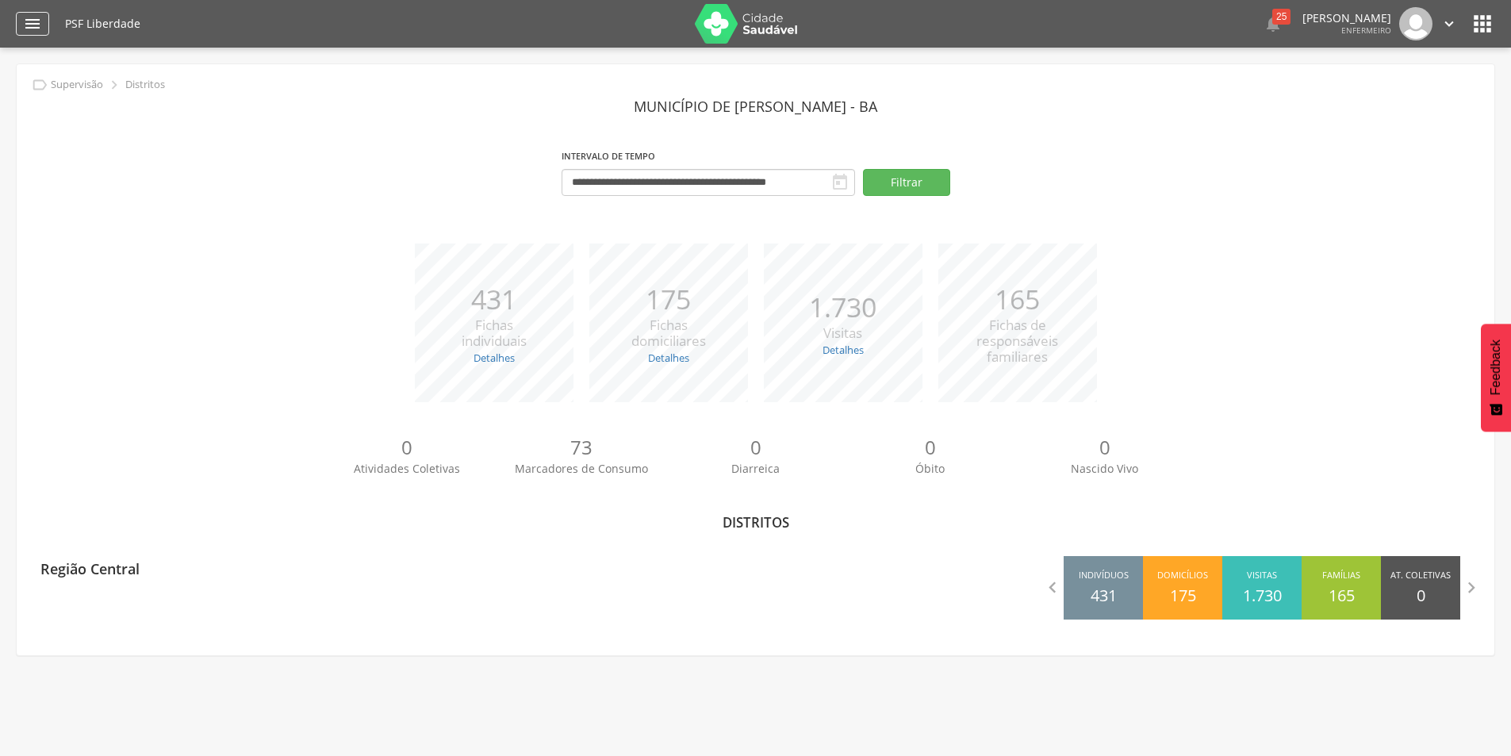
click at [29, 26] on icon "" at bounding box center [32, 23] width 19 height 19
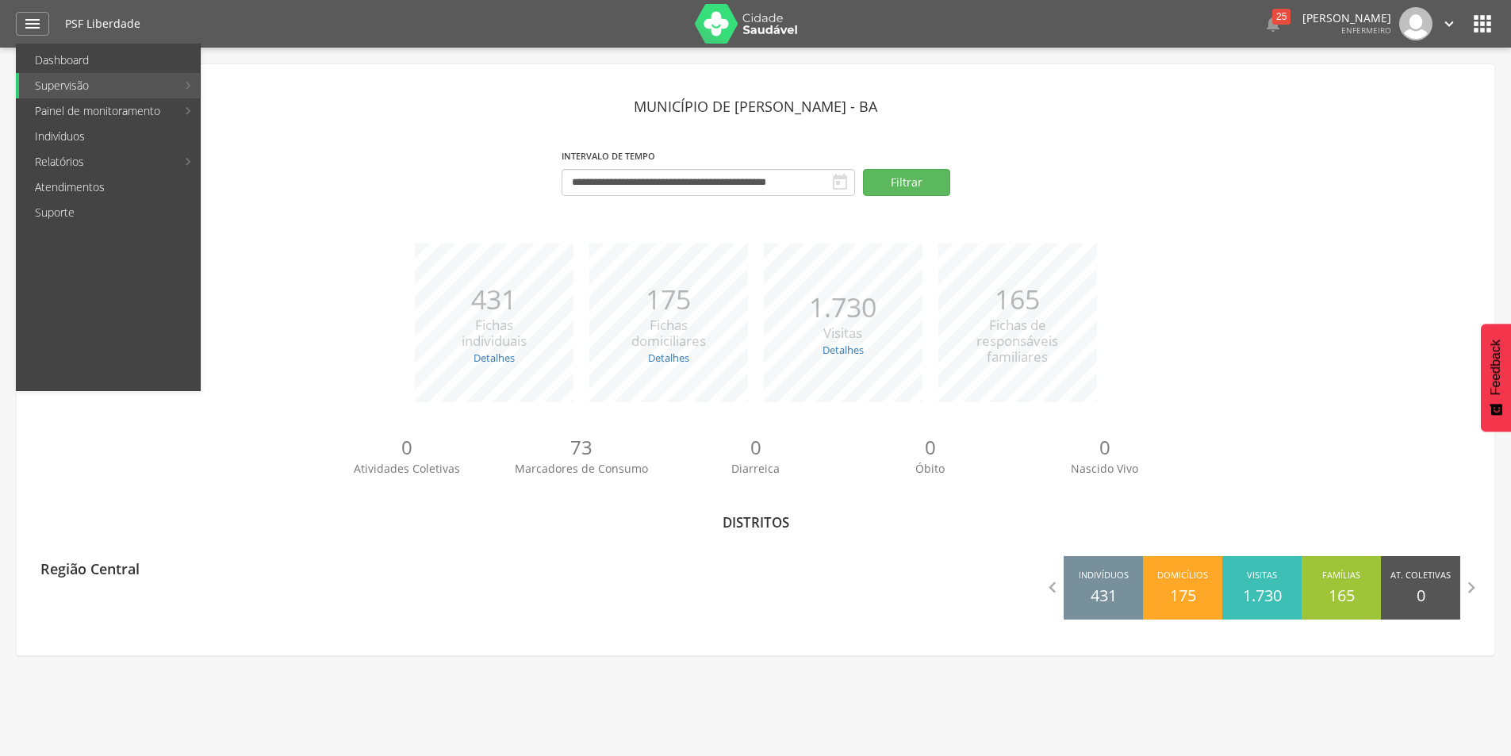
click at [324, 279] on div "*** 431 Fichas individuais Detalhes Novas: 17 Atualizadas: 414 *** 175 Fichas d…" at bounding box center [756, 330] width 1454 height 174
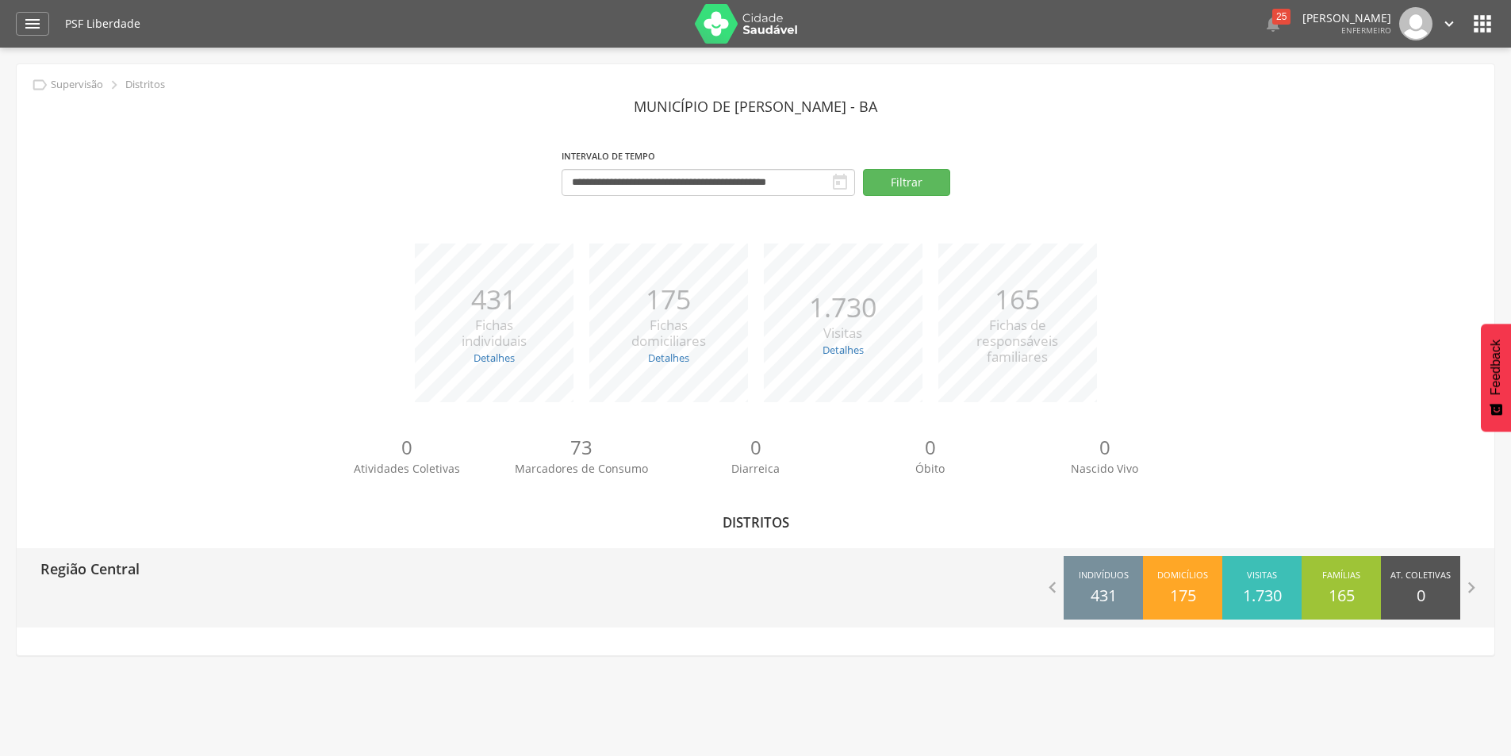
click at [97, 573] on p "Região Central" at bounding box center [89, 564] width 99 height 32
type input "**********"
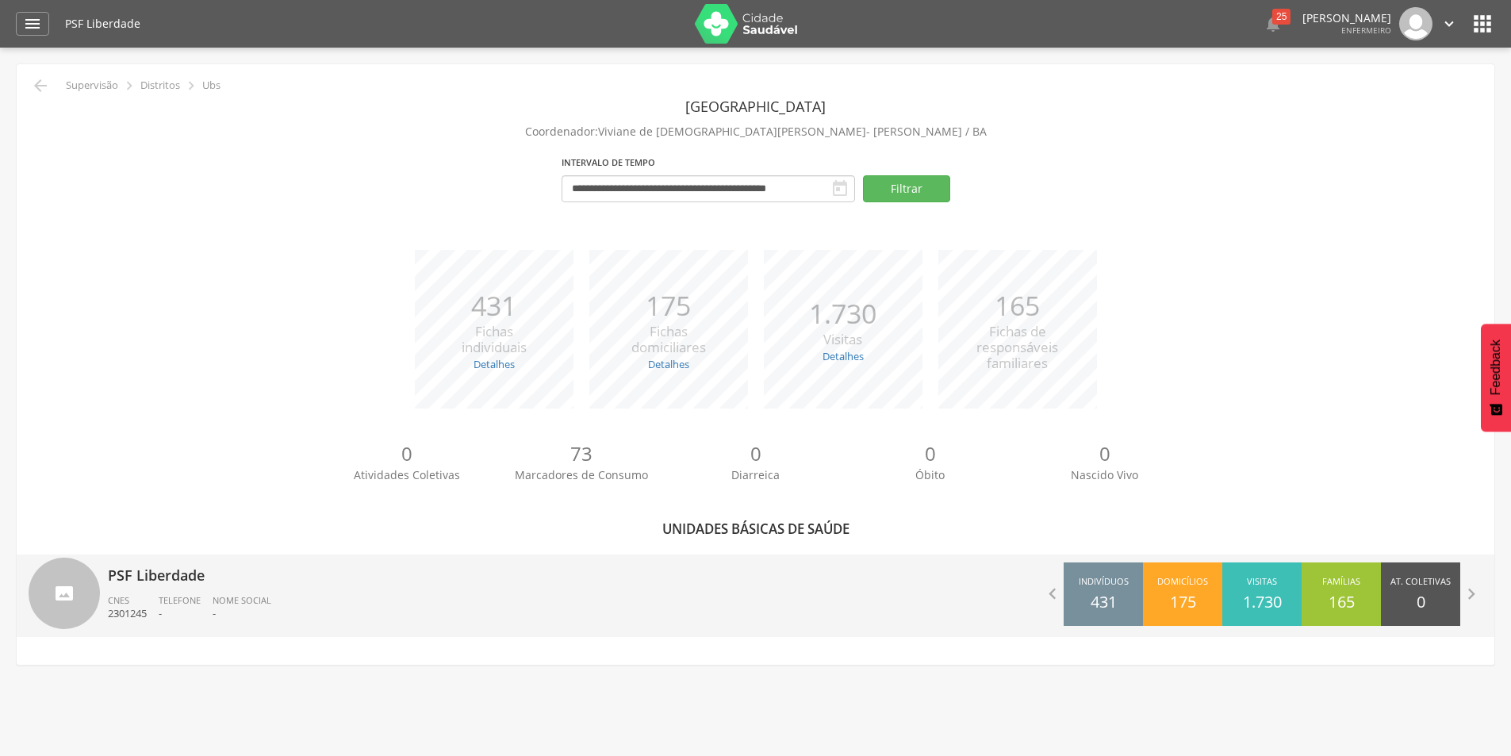
click at [173, 572] on p "PSF Liberdade" at bounding box center [426, 570] width 636 height 32
type input "**********"
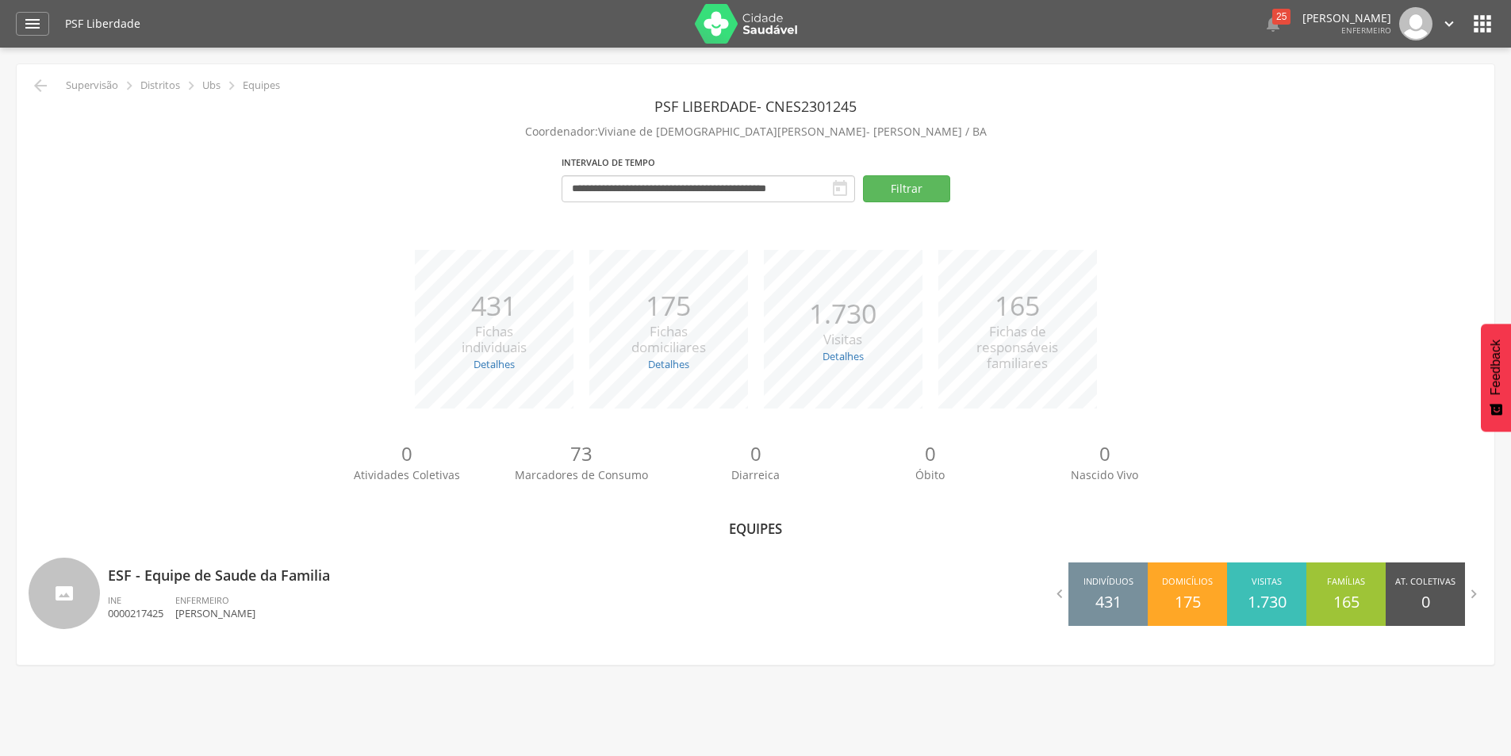
click at [173, 572] on p "ESF - Equipe de Saude da Familia" at bounding box center [426, 570] width 636 height 32
type input "**********"
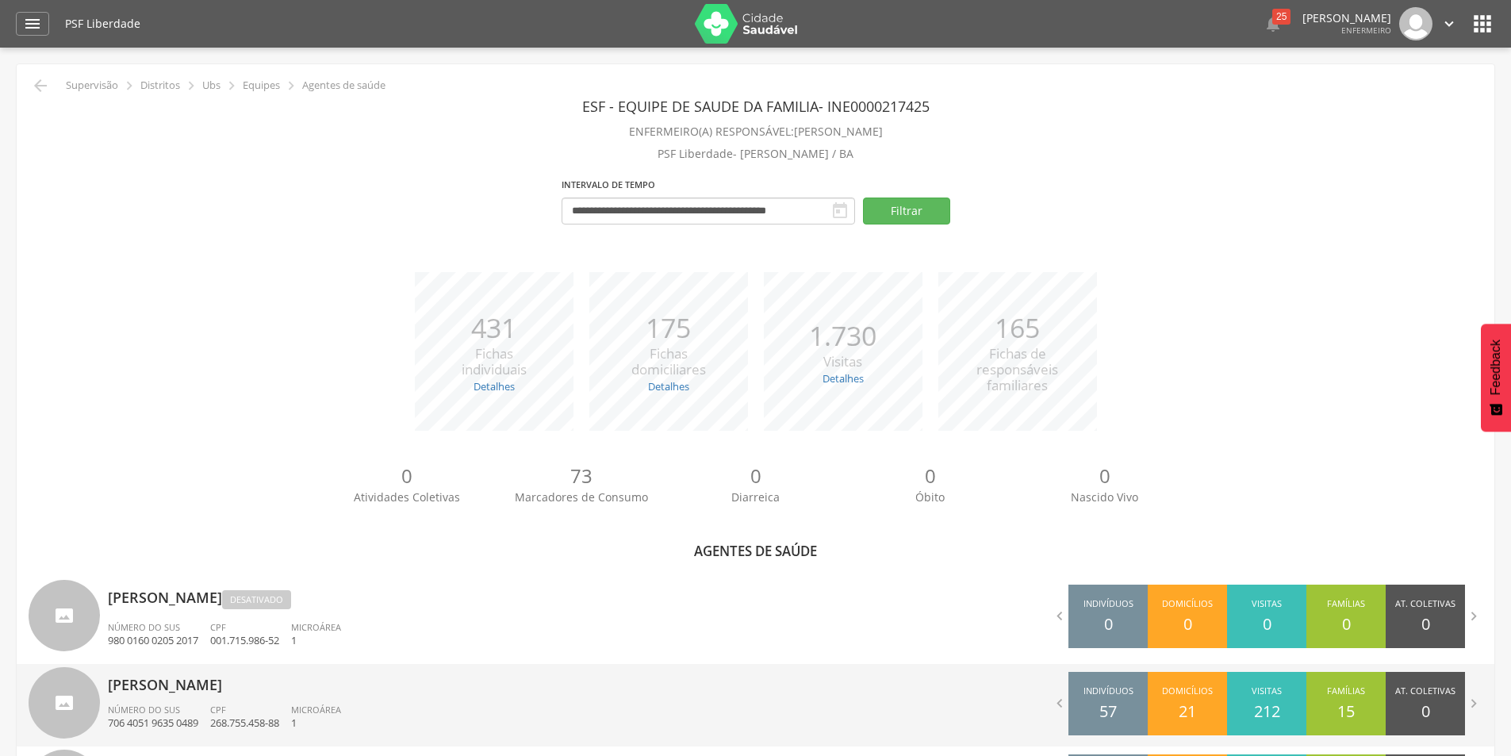
click at [136, 686] on p "Ednalva [PERSON_NAME] dos [PERSON_NAME]" at bounding box center [426, 680] width 636 height 32
type input "**********"
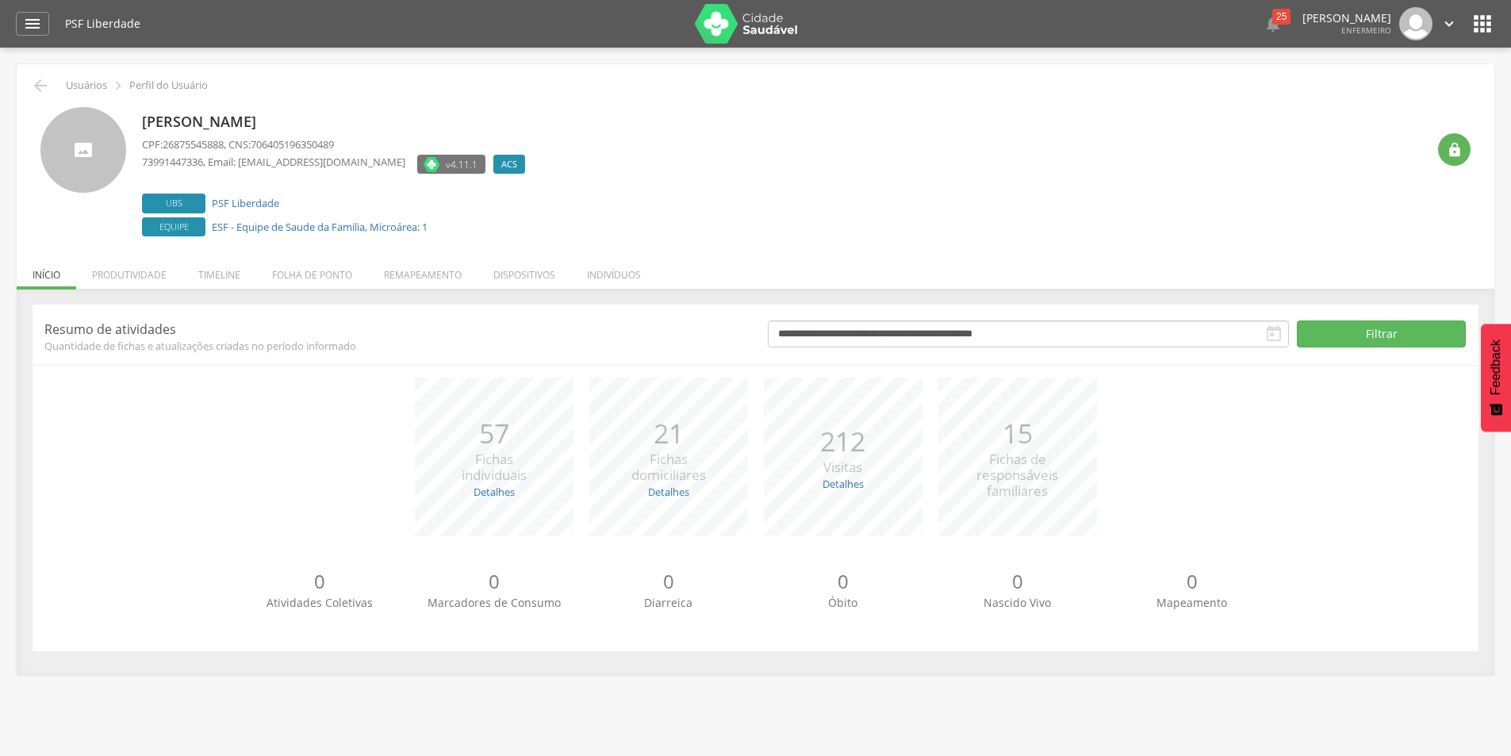
scroll to position [48, 0]
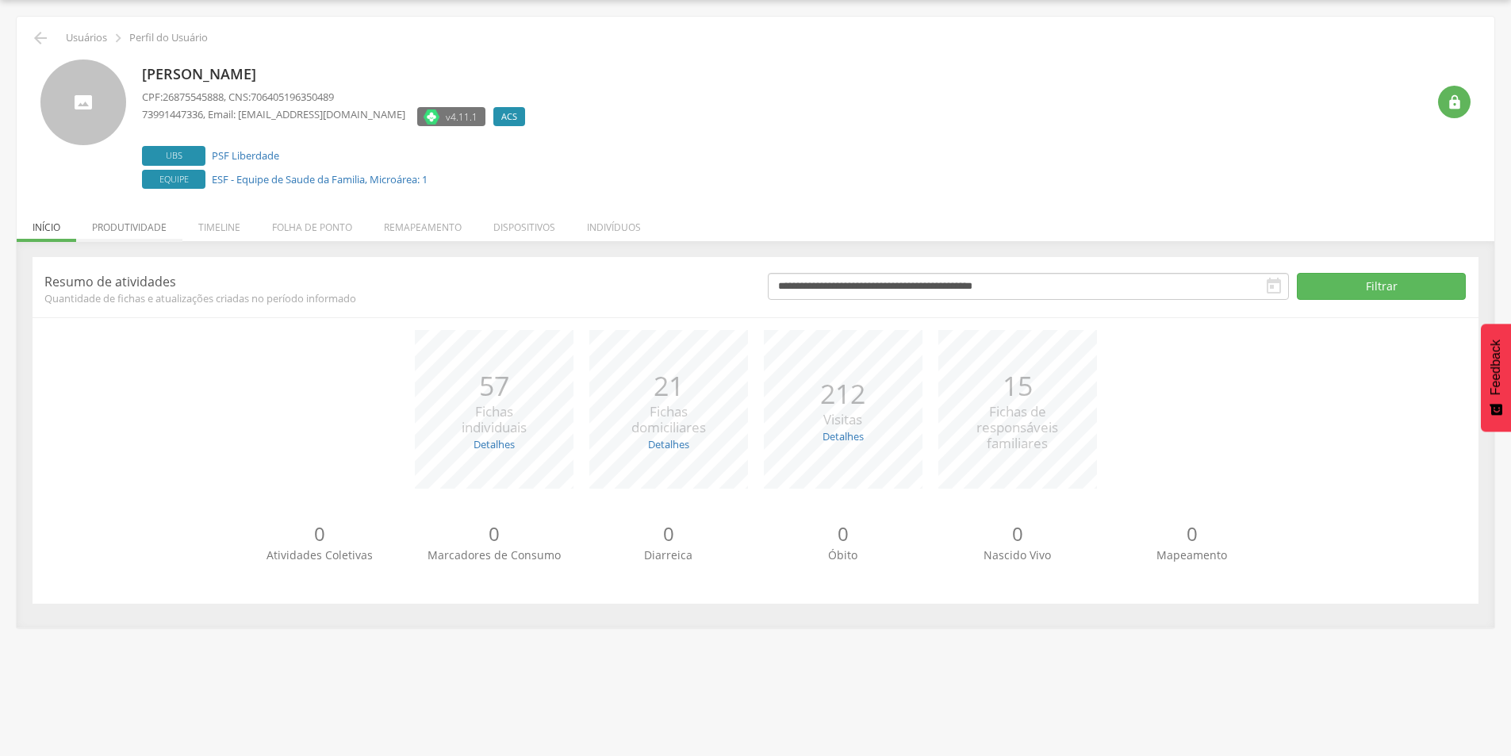
click at [130, 223] on li "Produtividade" at bounding box center [129, 223] width 106 height 37
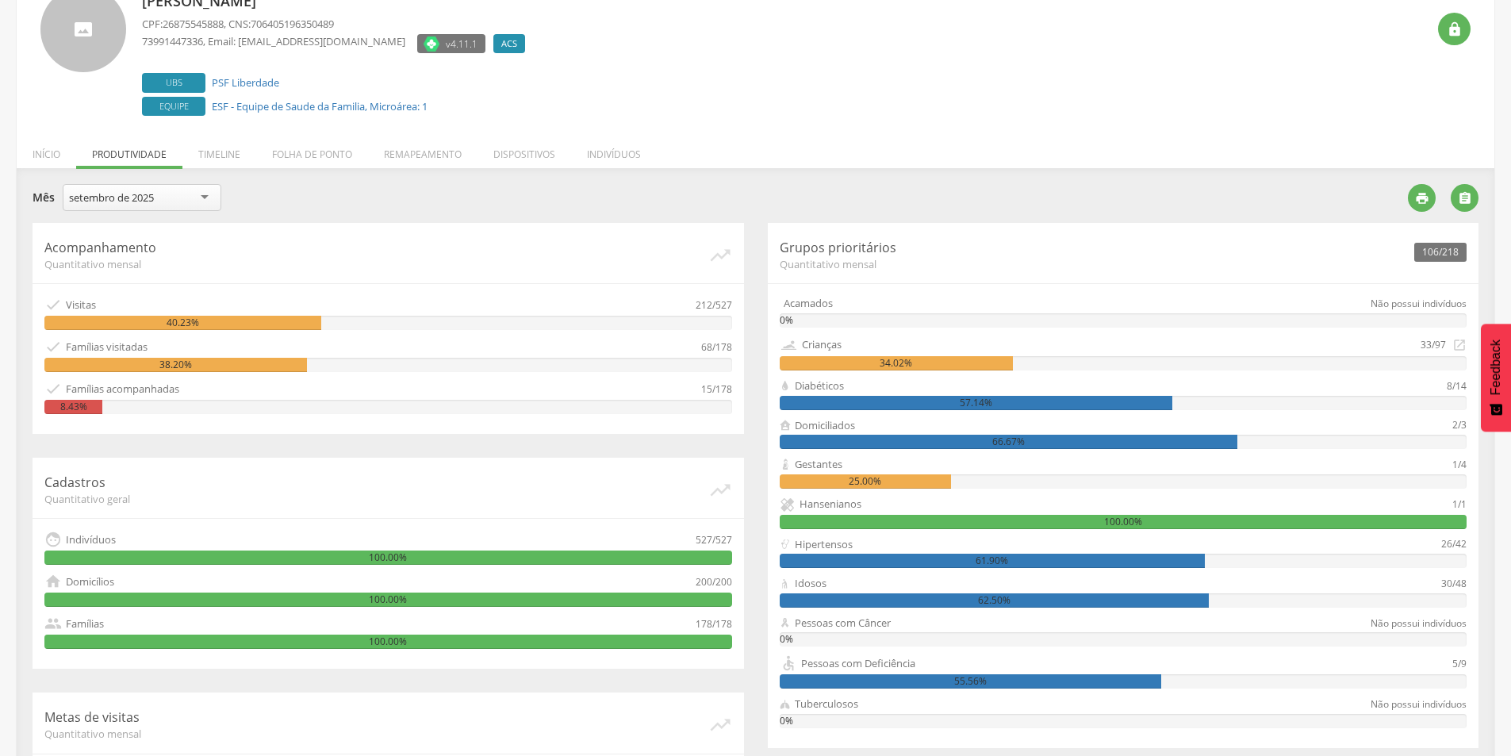
scroll to position [0, 0]
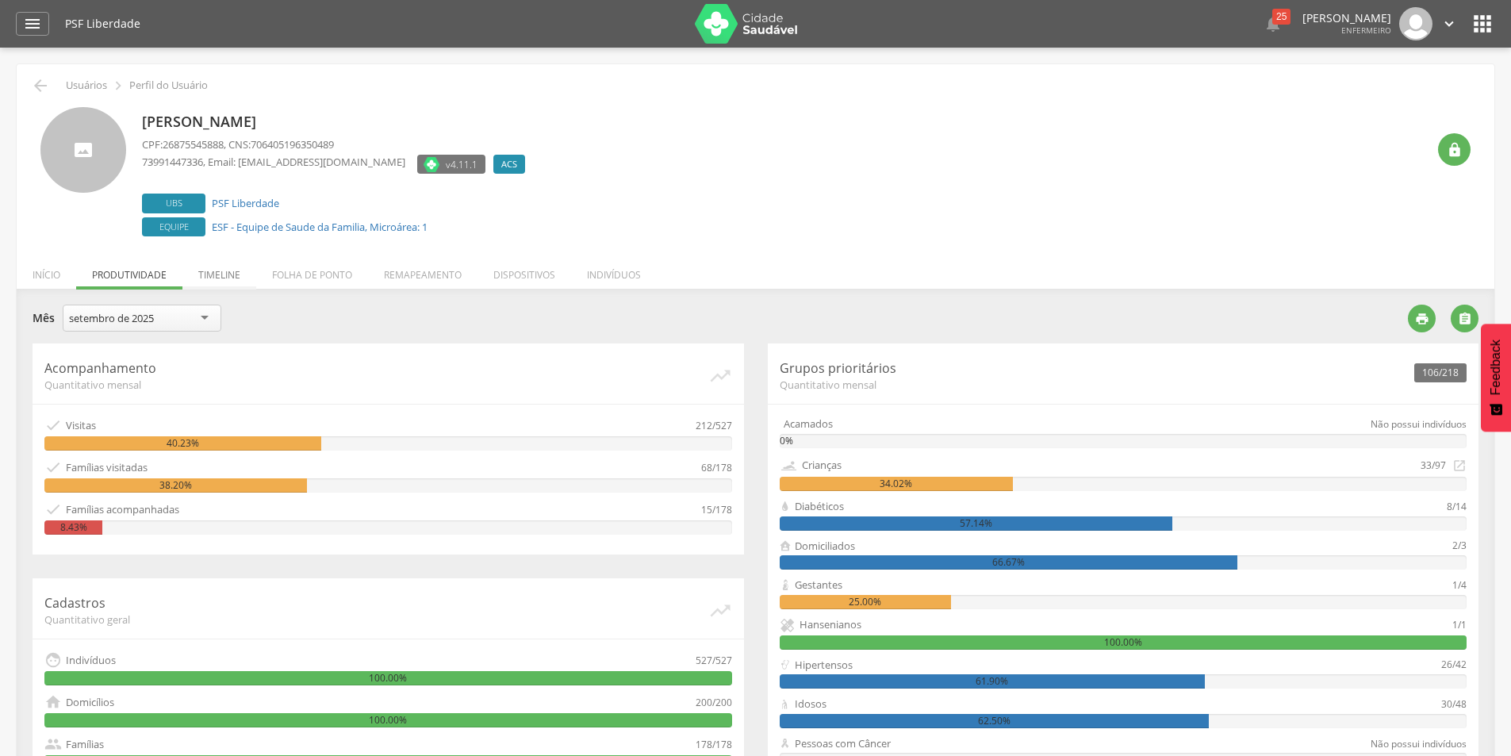
click at [212, 275] on li "Timeline" at bounding box center [219, 270] width 74 height 37
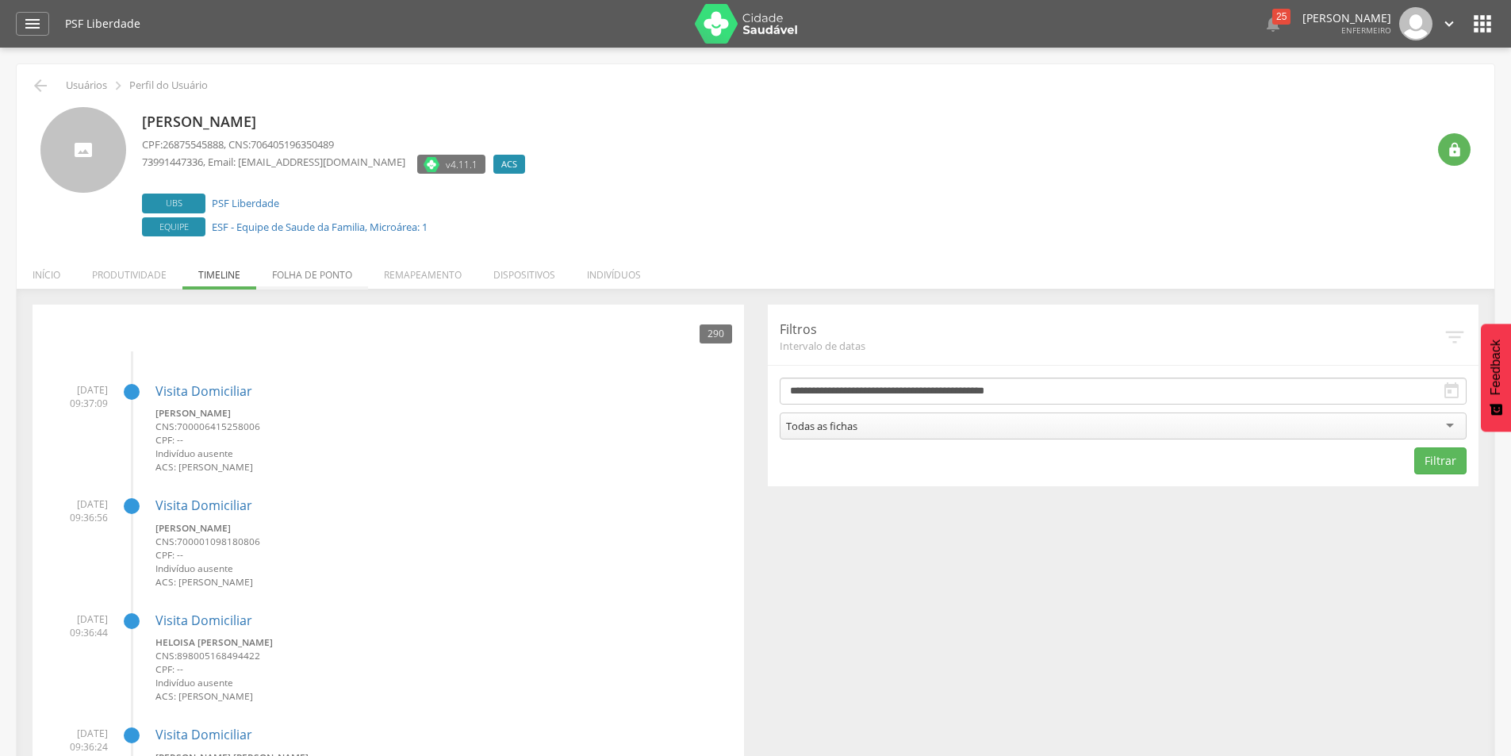
click at [293, 270] on li "Folha de ponto" at bounding box center [312, 270] width 112 height 37
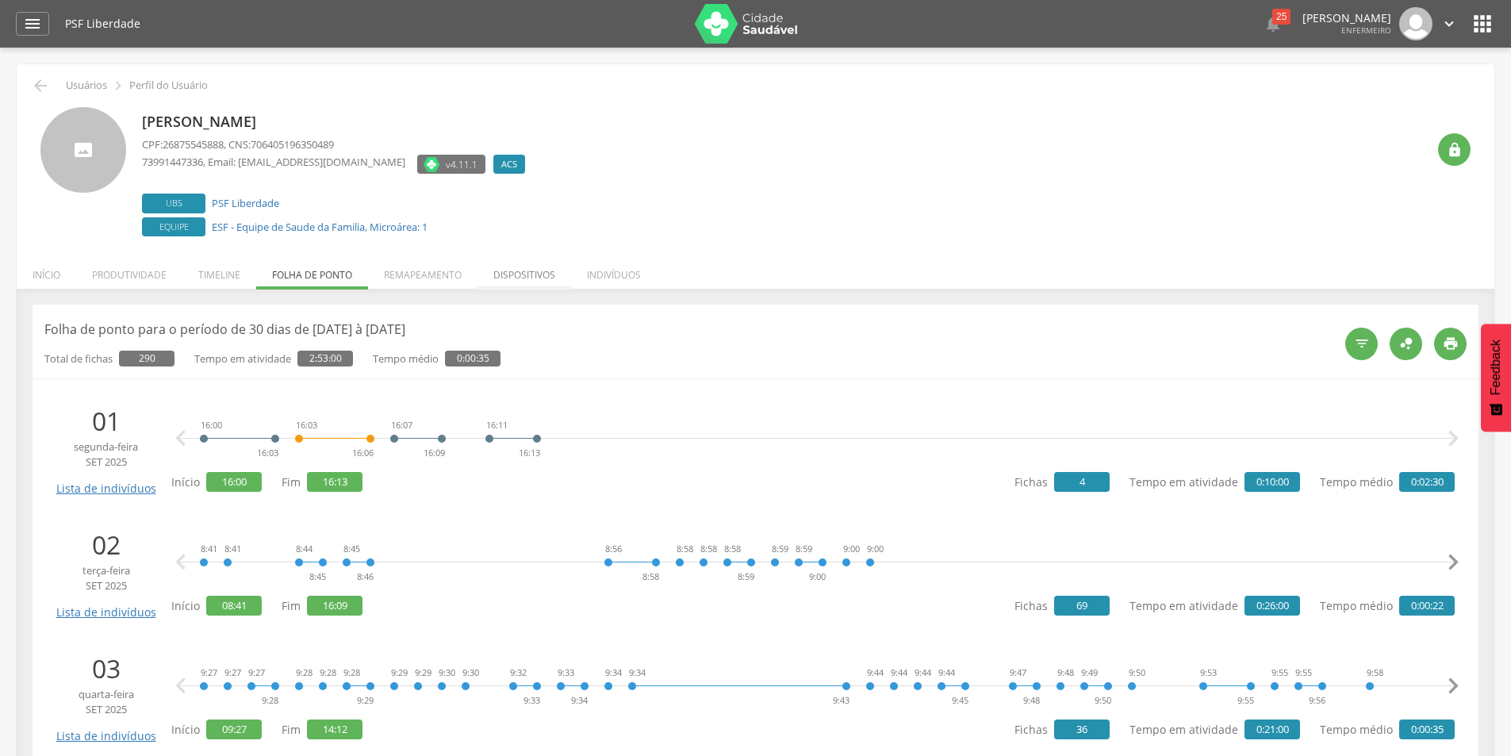
click at [516, 278] on li "Dispositivos" at bounding box center [524, 270] width 94 height 37
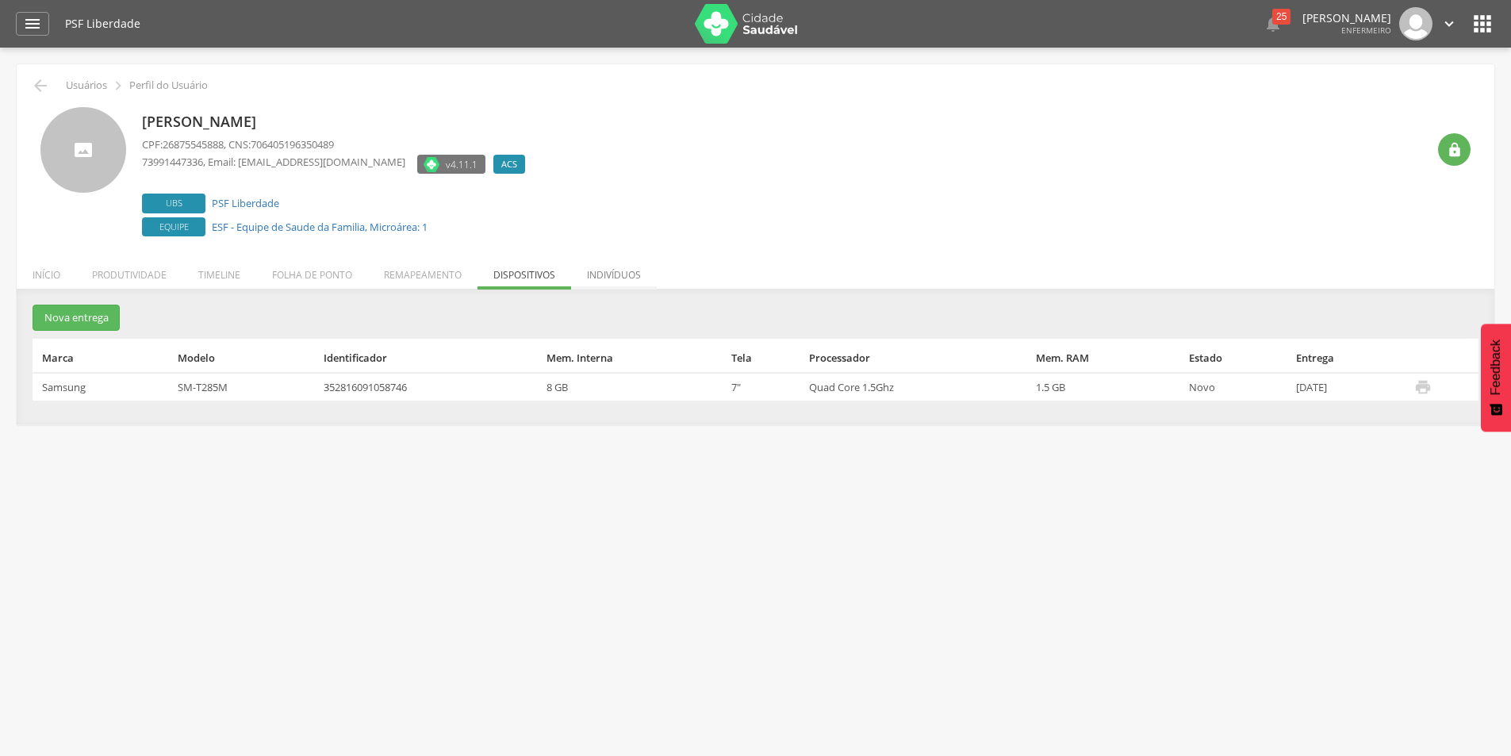
click at [615, 277] on li "Indivíduos" at bounding box center [614, 270] width 86 height 37
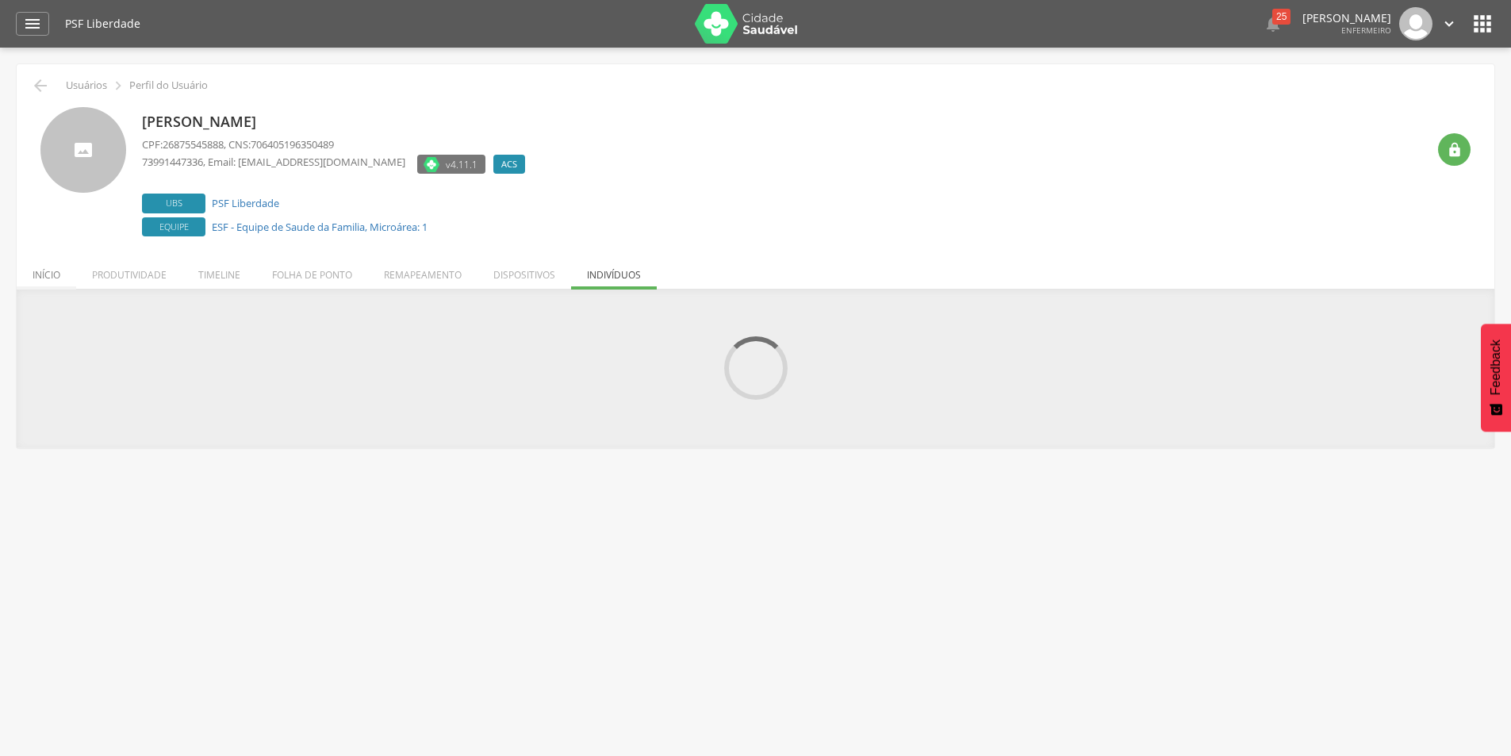
click at [41, 275] on li "Início" at bounding box center [46, 270] width 59 height 37
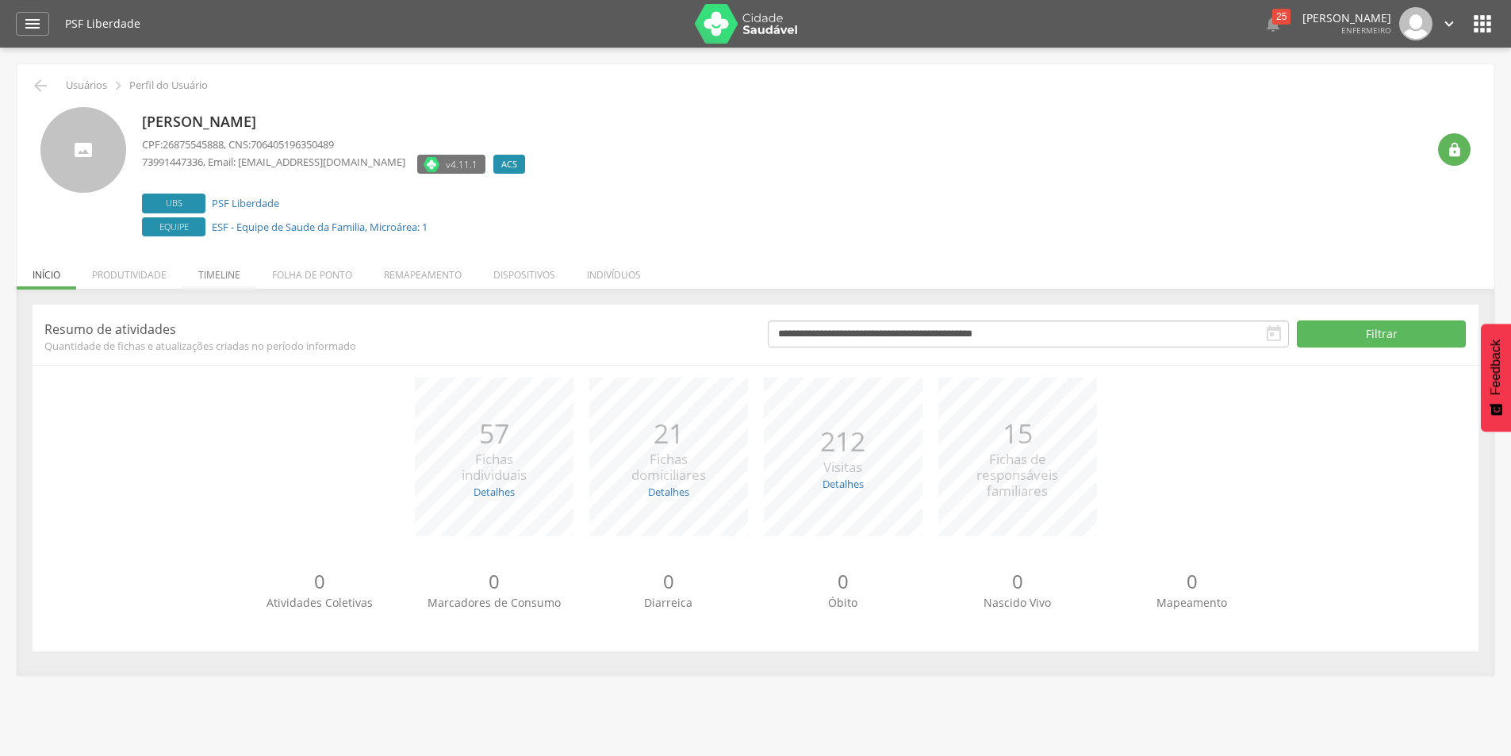
click at [213, 273] on li "Timeline" at bounding box center [219, 270] width 74 height 37
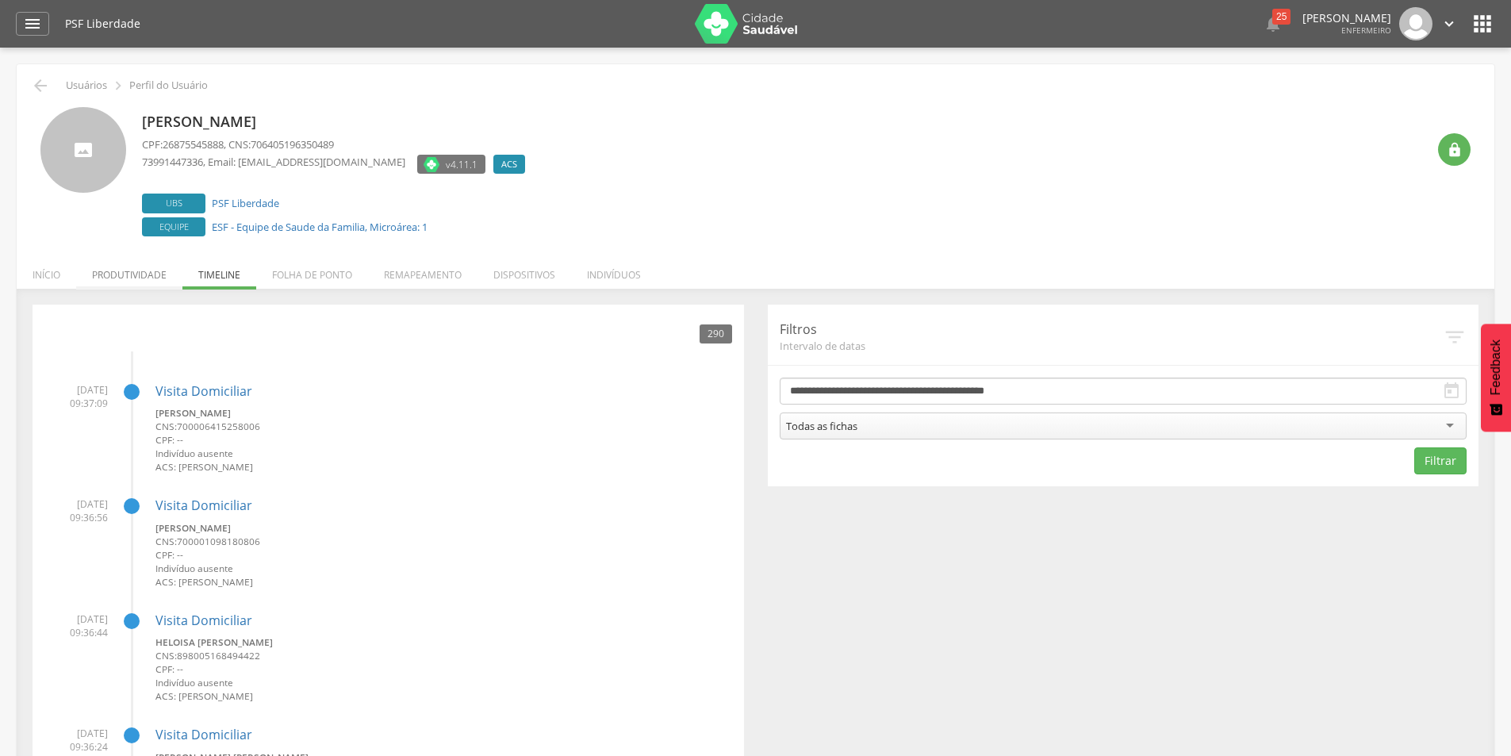
click at [159, 277] on li "Produtividade" at bounding box center [129, 270] width 106 height 37
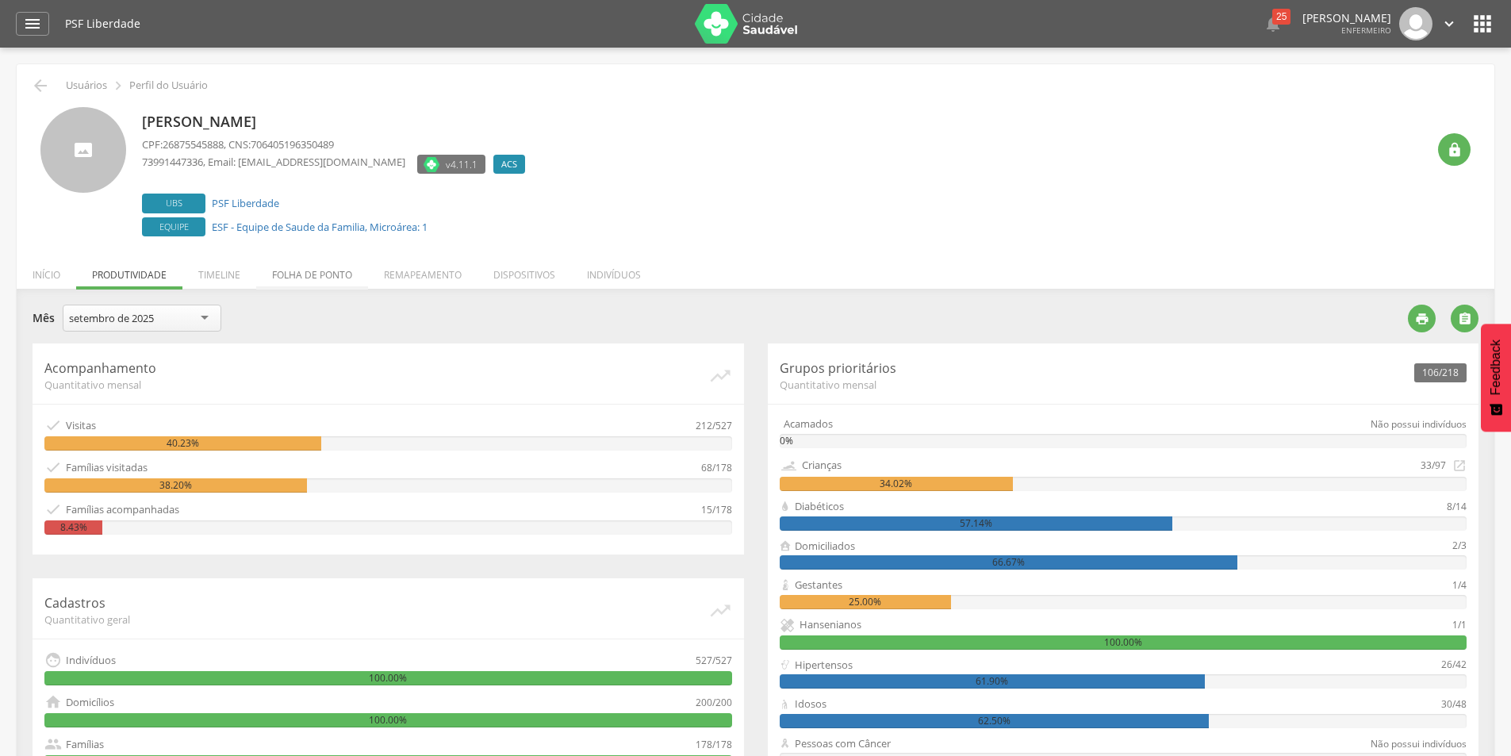
click at [333, 270] on li "Folha de ponto" at bounding box center [312, 270] width 112 height 37
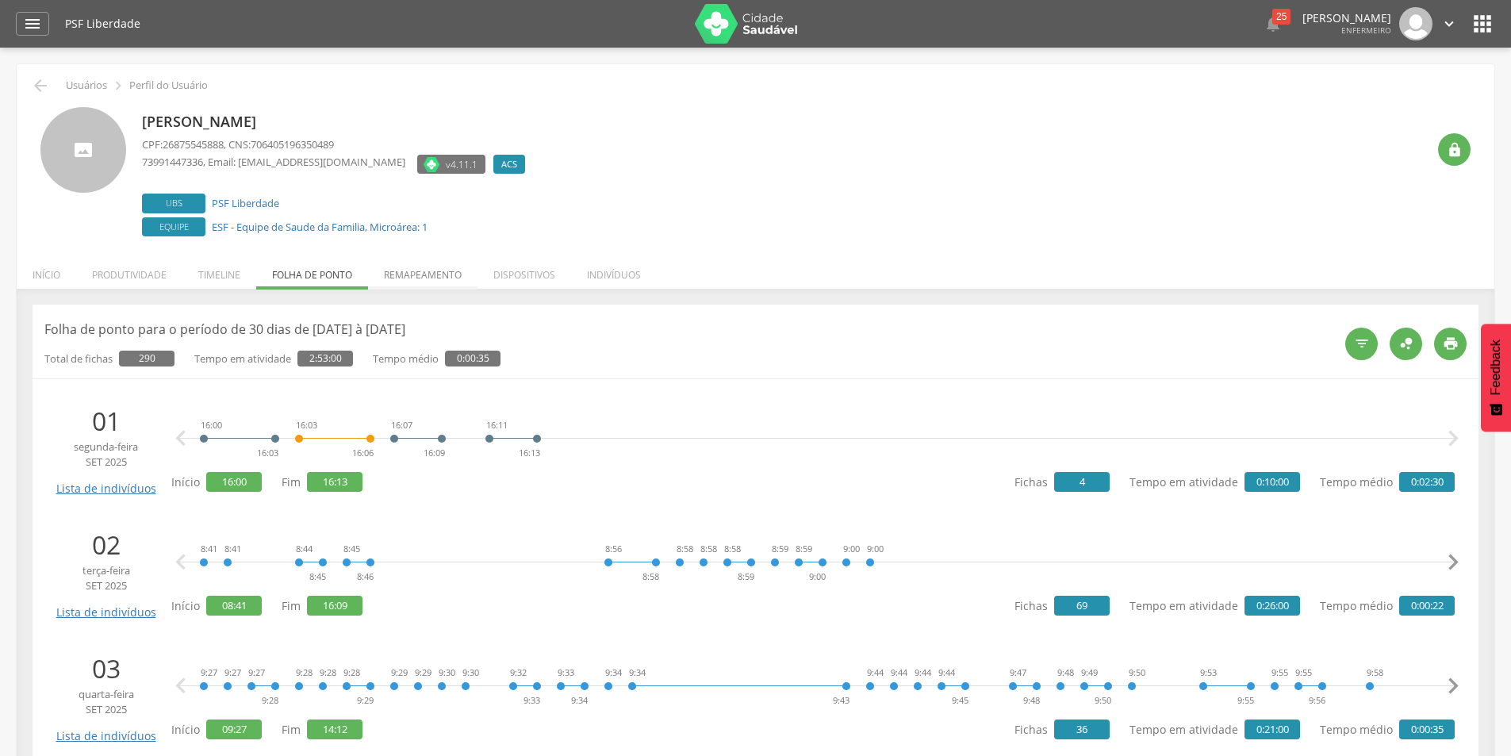
click at [410, 282] on li "Remapeamento" at bounding box center [422, 270] width 109 height 37
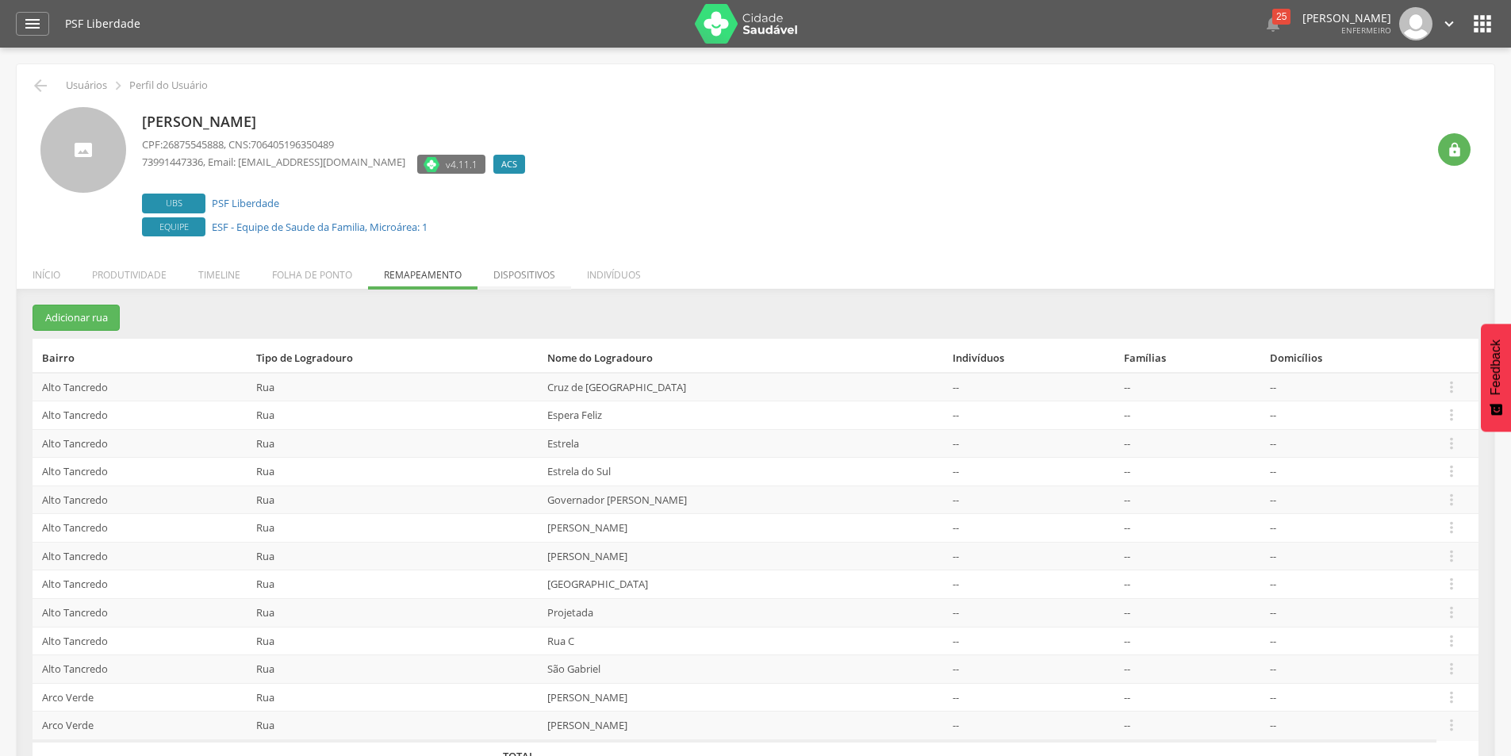
click at [545, 276] on li "Dispositivos" at bounding box center [524, 270] width 94 height 37
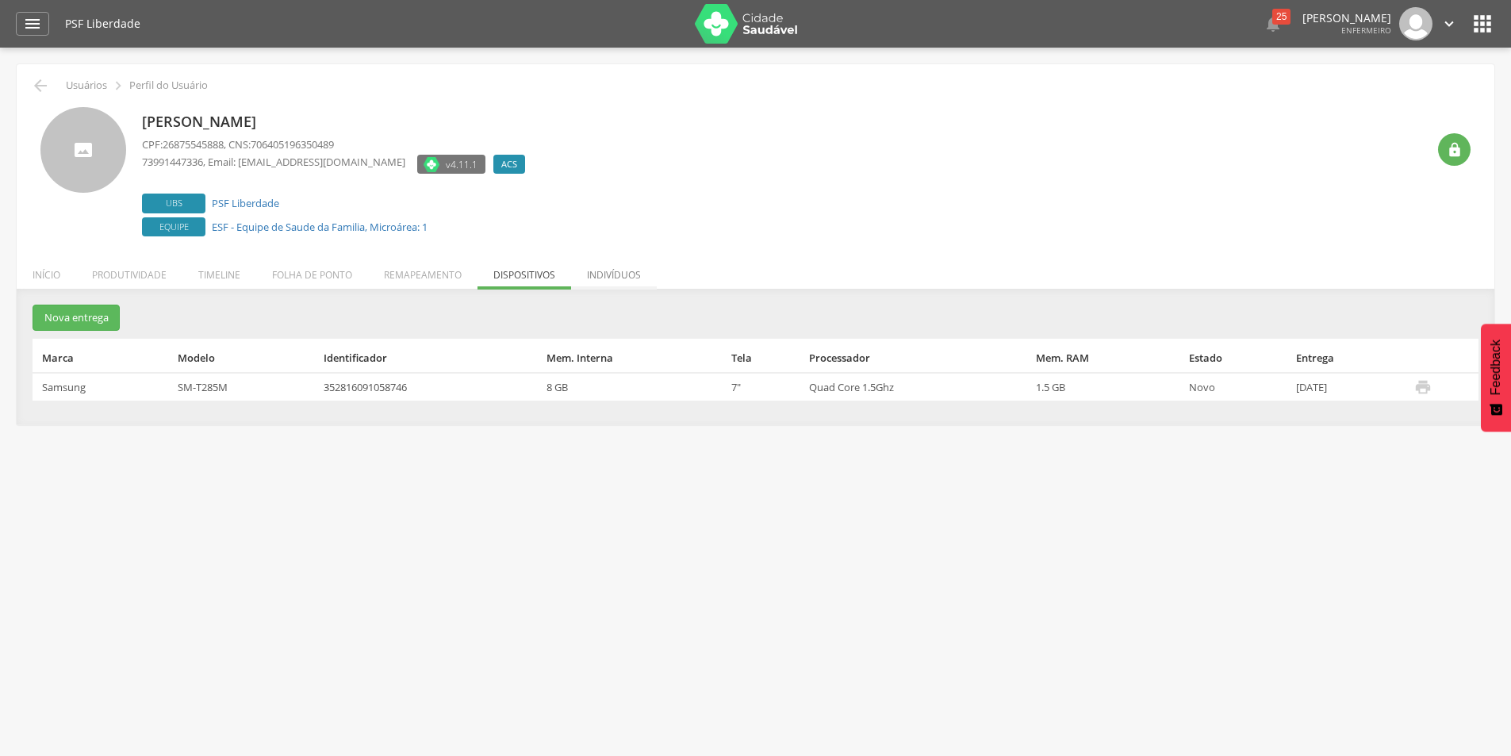
click at [595, 274] on li "Indivíduos" at bounding box center [614, 270] width 86 height 37
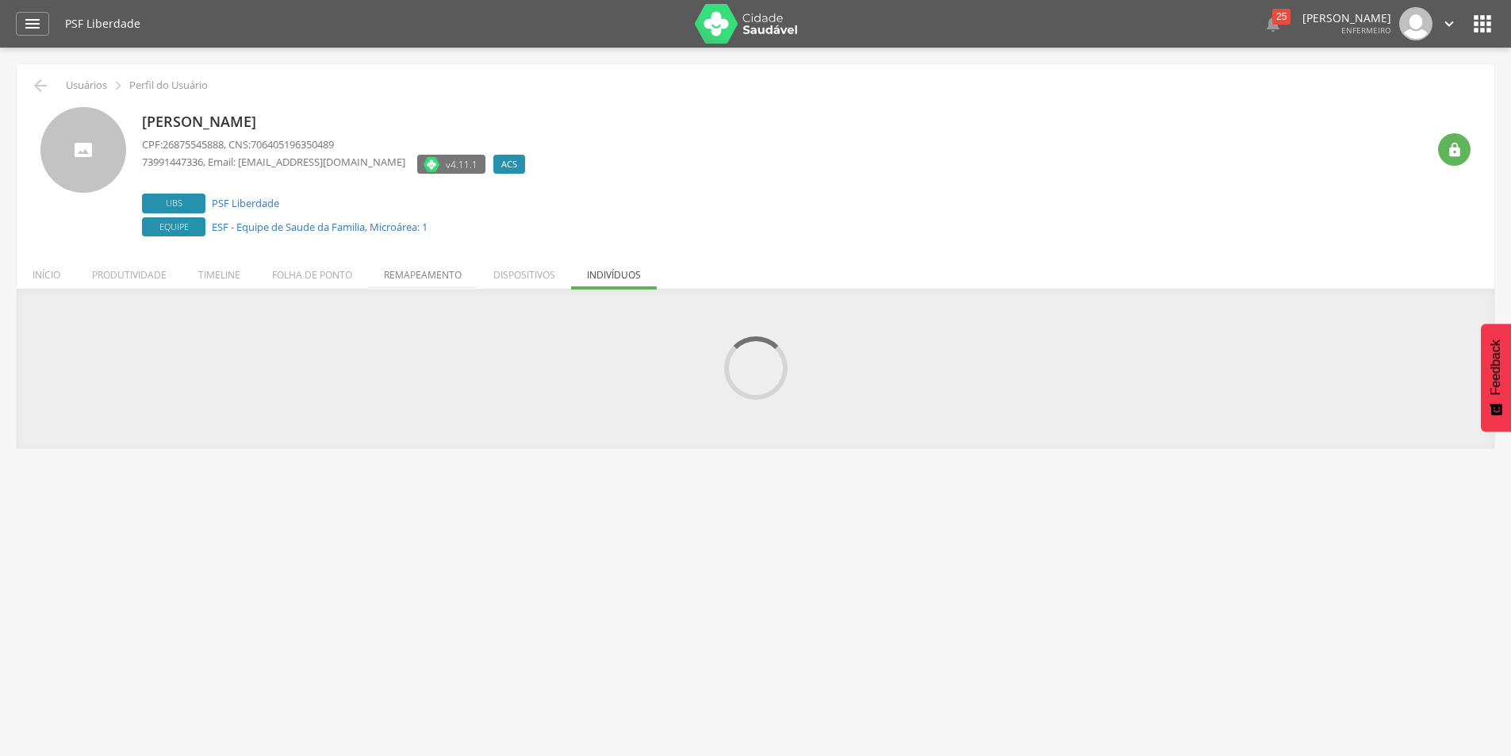
click at [453, 270] on li "Remapeamento" at bounding box center [422, 270] width 109 height 37
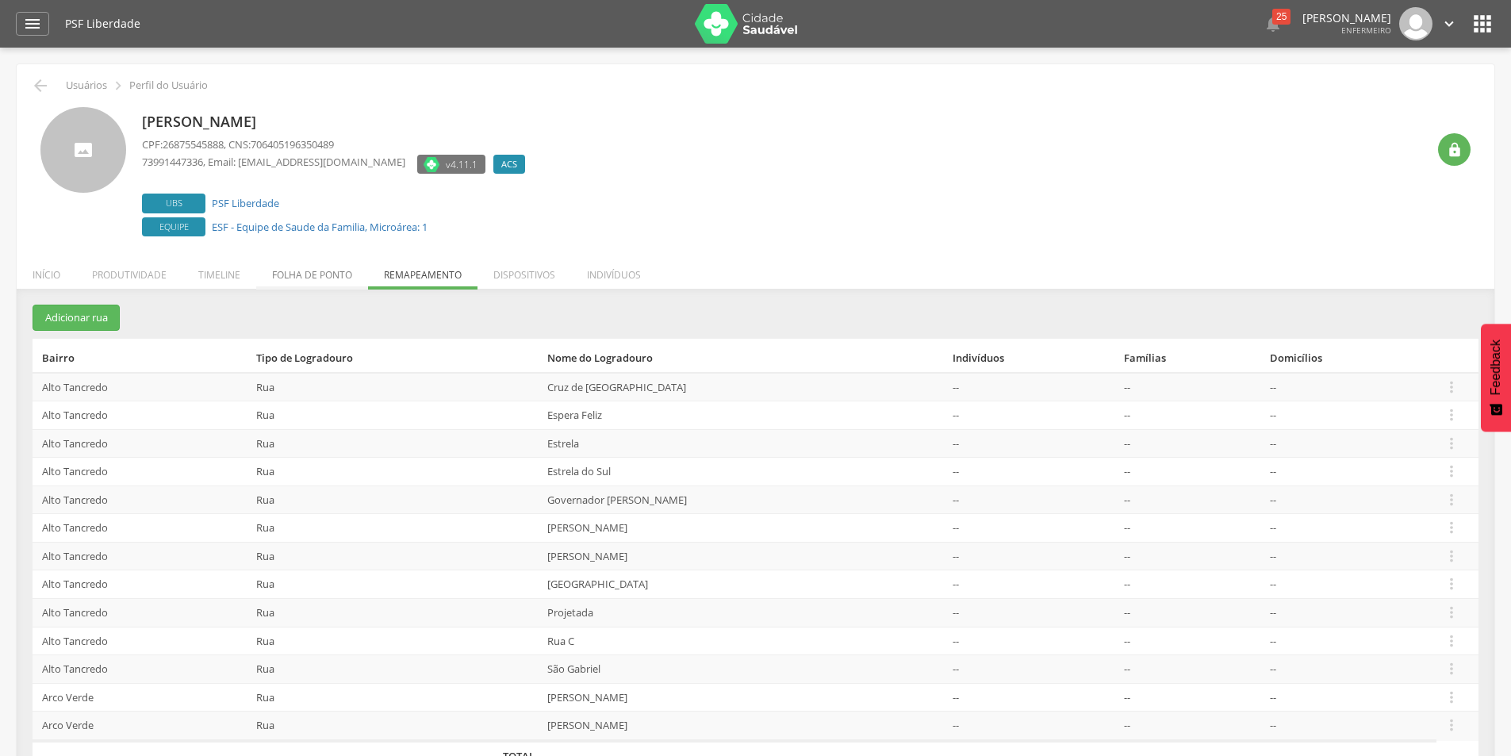
click at [305, 274] on li "Folha de ponto" at bounding box center [312, 270] width 112 height 37
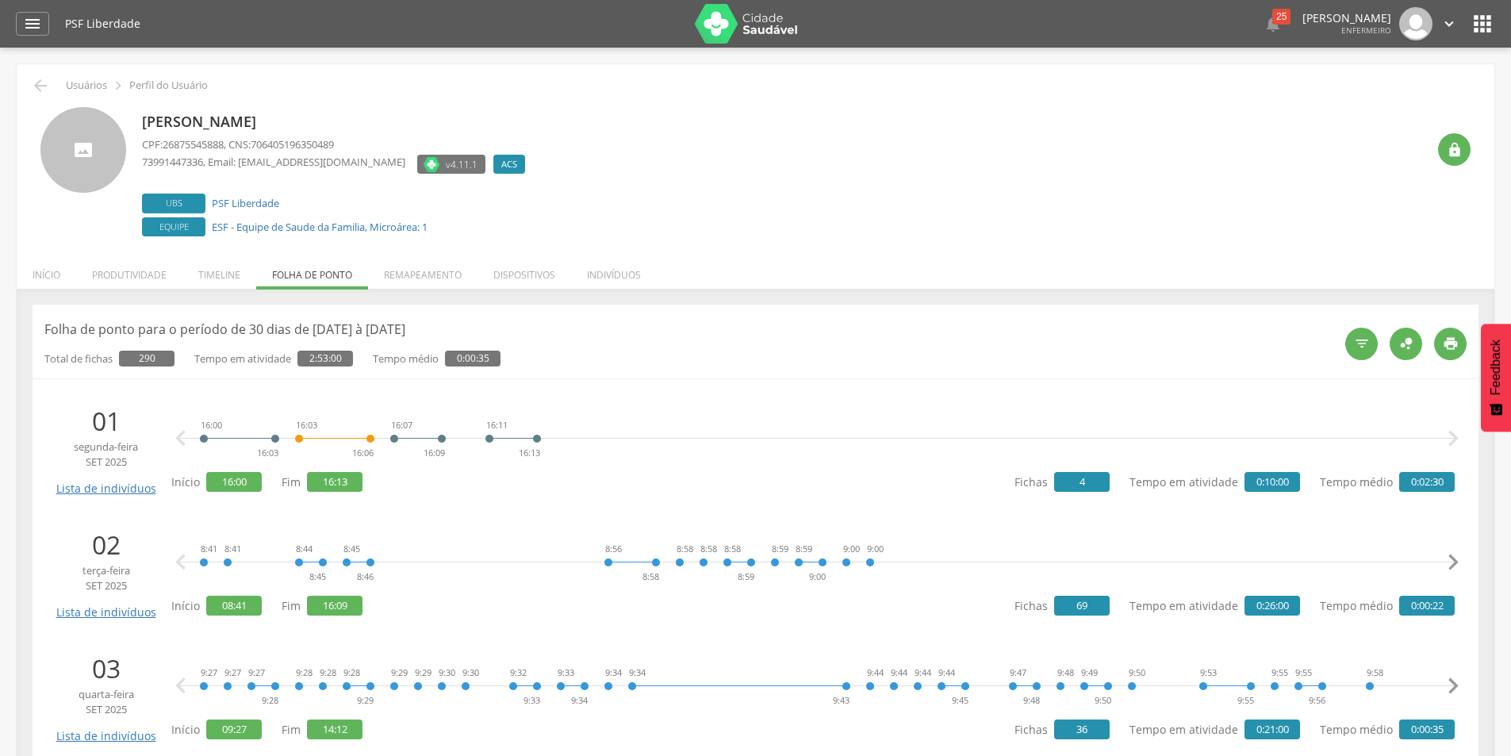
click at [236, 274] on li "Timeline" at bounding box center [219, 270] width 74 height 37
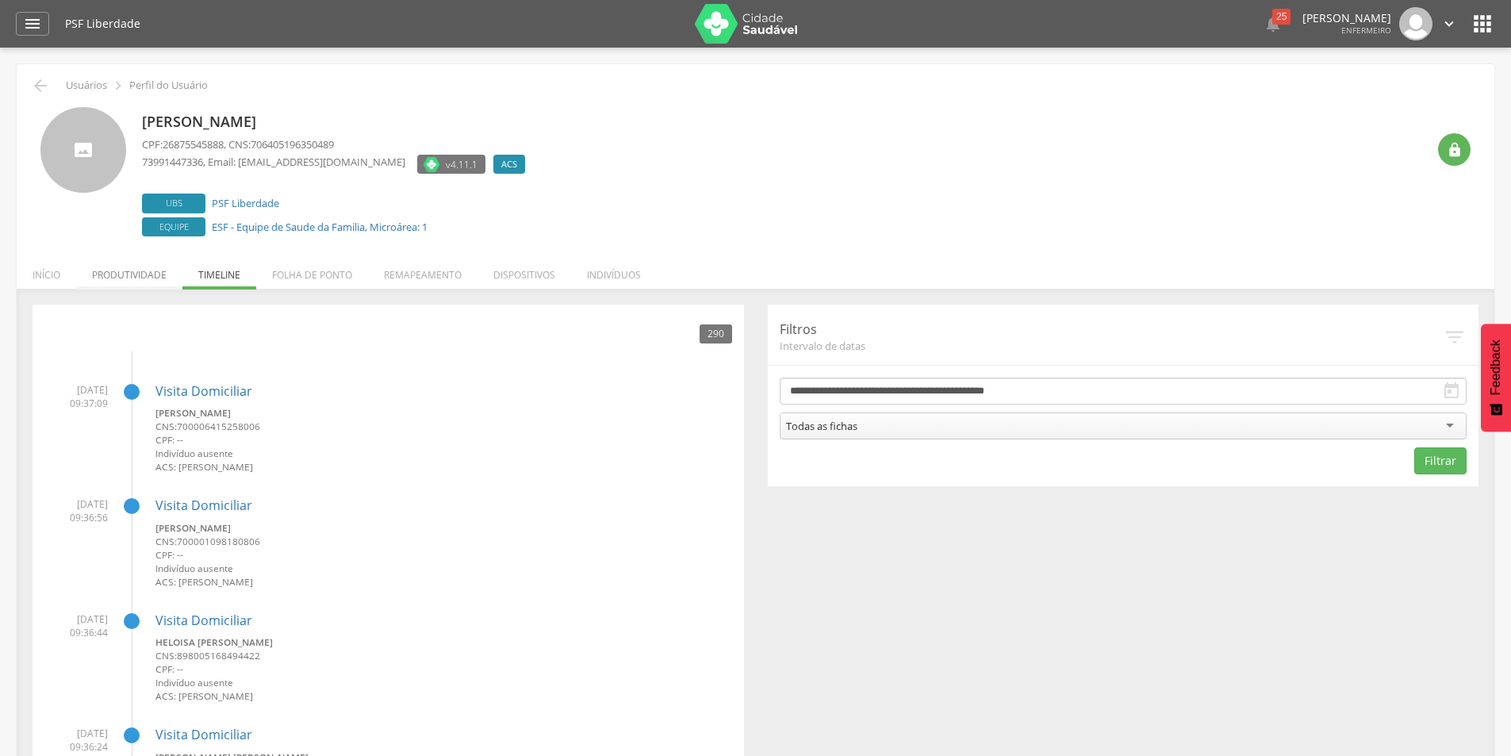
click at [141, 278] on li "Produtividade" at bounding box center [129, 270] width 106 height 37
